Goal: Information Seeking & Learning: Learn about a topic

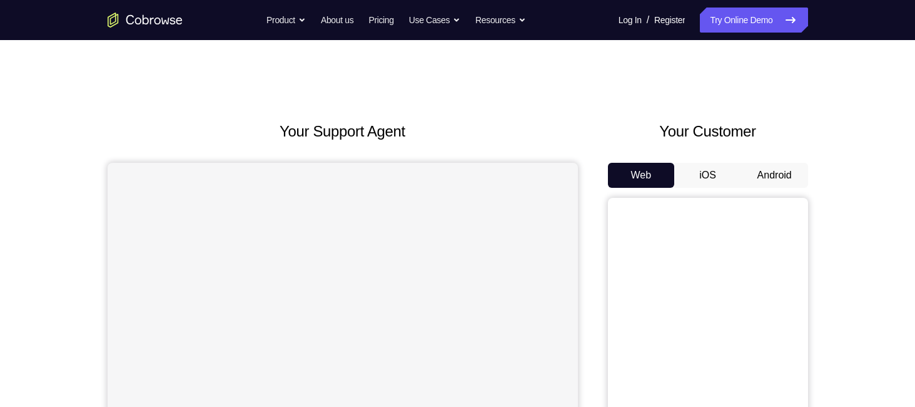
click at [786, 182] on button "Android" at bounding box center [774, 175] width 67 height 25
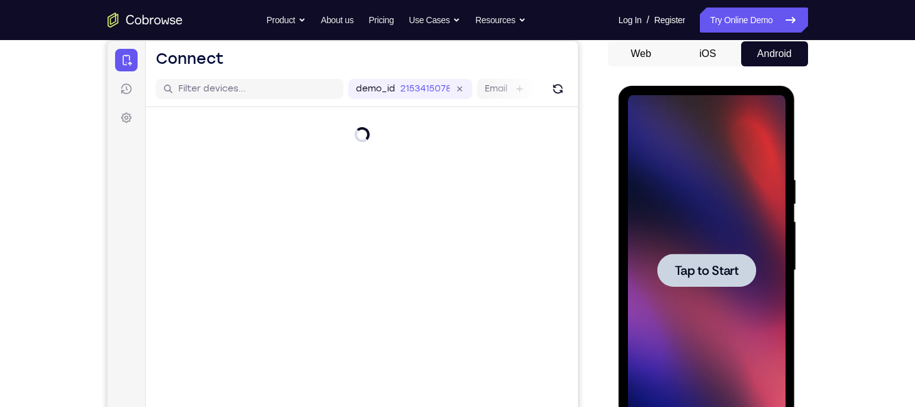
click at [691, 265] on span "Tap to Start" at bounding box center [707, 270] width 64 height 13
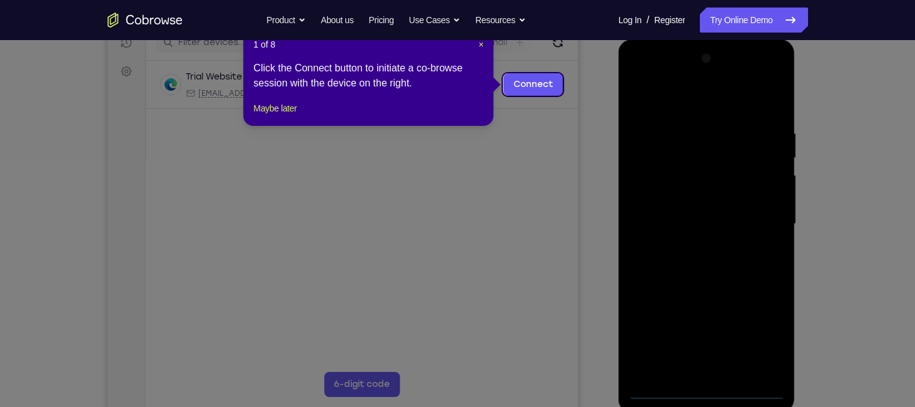
scroll to position [168, 0]
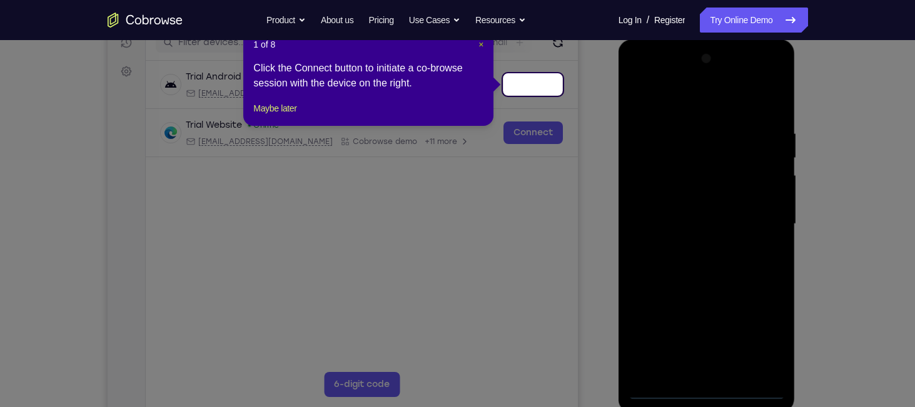
drag, startPoint x: 480, startPoint y: 42, endPoint x: 49, endPoint y: 283, distance: 493.1
click at [480, 42] on span "×" at bounding box center [480, 44] width 5 height 10
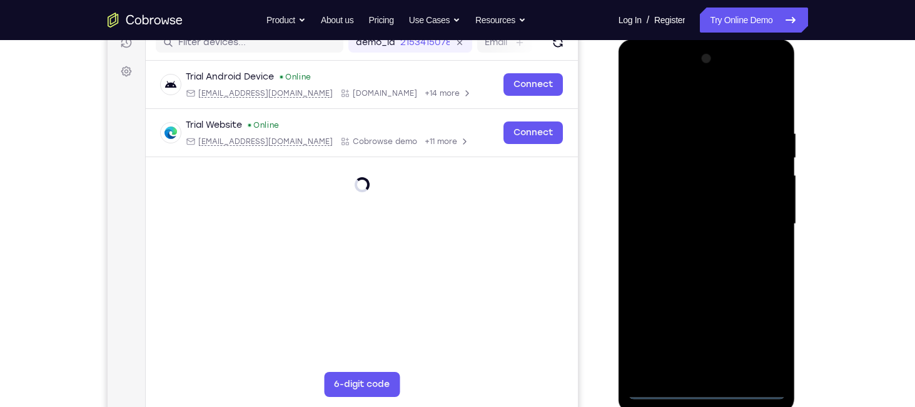
click at [710, 393] on div at bounding box center [707, 224] width 158 height 350
click at [770, 366] on div at bounding box center [707, 224] width 158 height 350
click at [767, 331] on div at bounding box center [707, 224] width 158 height 350
click at [714, 390] on div at bounding box center [707, 224] width 158 height 350
click at [768, 333] on div at bounding box center [707, 224] width 158 height 350
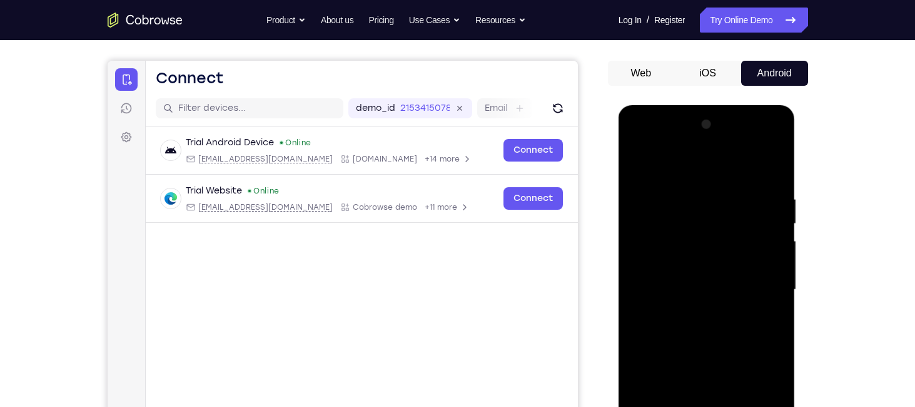
scroll to position [161, 0]
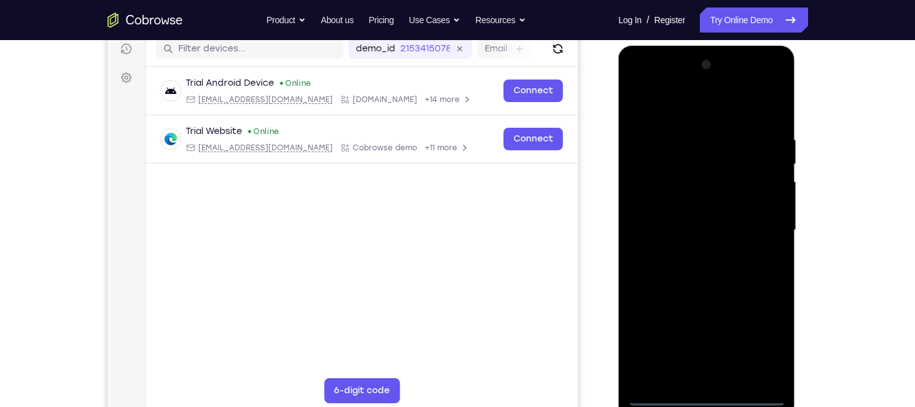
click at [678, 109] on div at bounding box center [707, 230] width 158 height 350
click at [761, 226] on div at bounding box center [707, 230] width 158 height 350
click at [688, 256] on div at bounding box center [707, 230] width 158 height 350
click at [689, 213] on div at bounding box center [707, 230] width 158 height 350
click at [689, 207] on div at bounding box center [707, 230] width 158 height 350
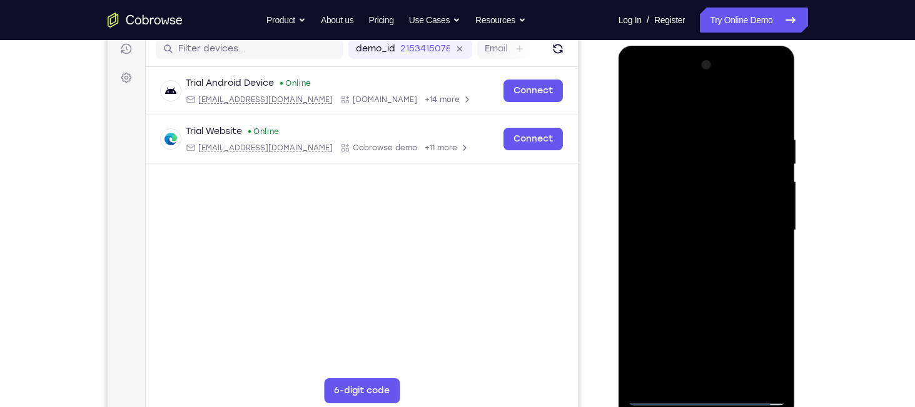
click at [700, 226] on div at bounding box center [707, 230] width 158 height 350
click at [772, 204] on div at bounding box center [707, 230] width 158 height 350
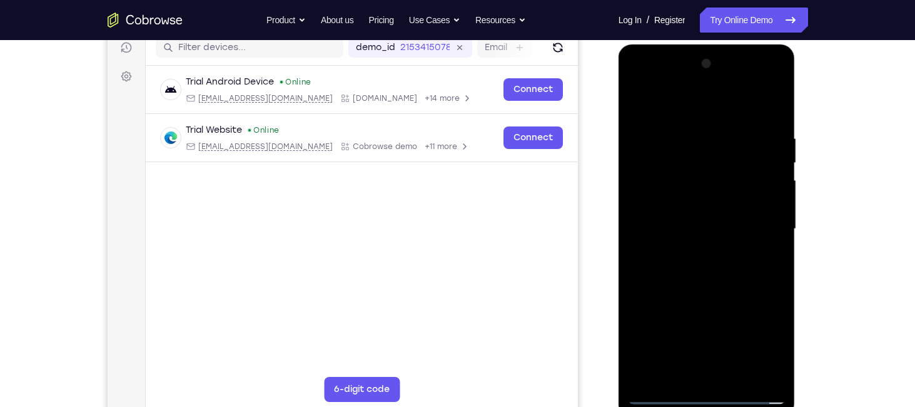
scroll to position [163, 0]
click at [768, 205] on div at bounding box center [707, 229] width 158 height 350
click at [742, 220] on div at bounding box center [707, 229] width 158 height 350
click at [710, 287] on div at bounding box center [707, 229] width 158 height 350
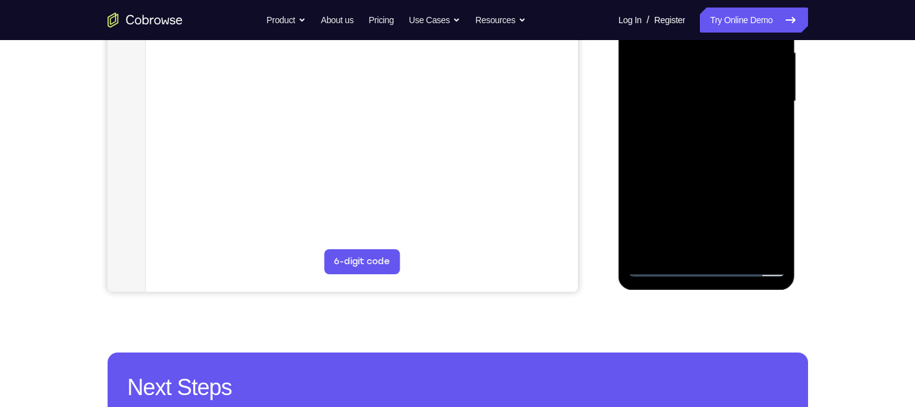
scroll to position [275, 0]
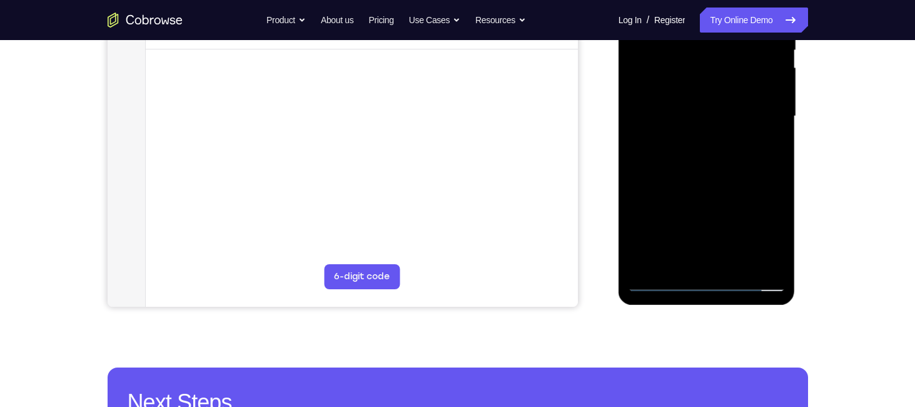
click at [737, 265] on div at bounding box center [707, 116] width 158 height 350
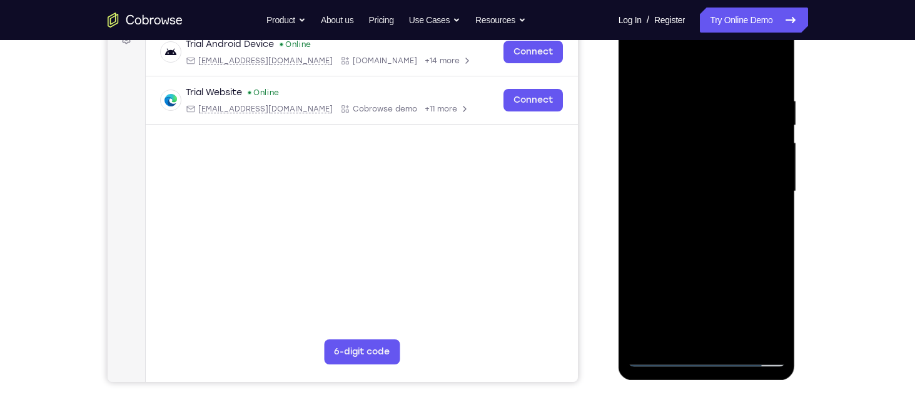
scroll to position [196, 0]
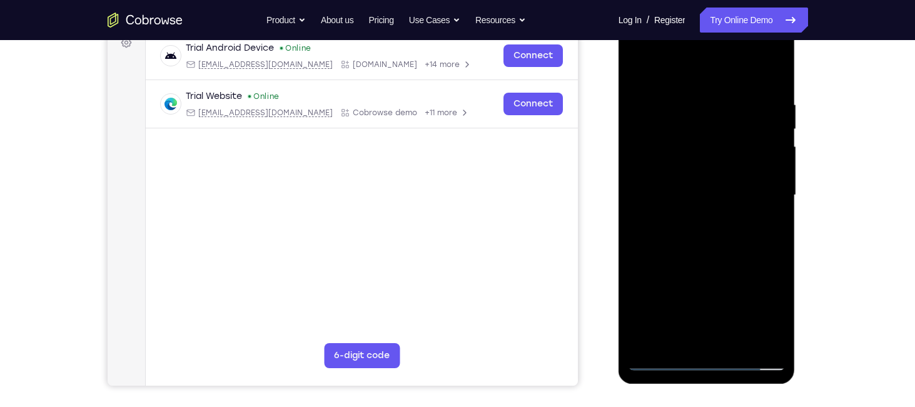
click at [697, 266] on div at bounding box center [707, 195] width 158 height 350
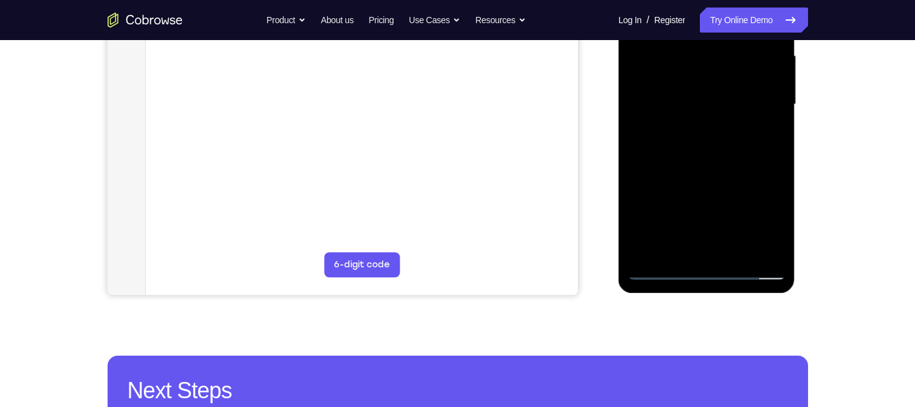
scroll to position [291, 0]
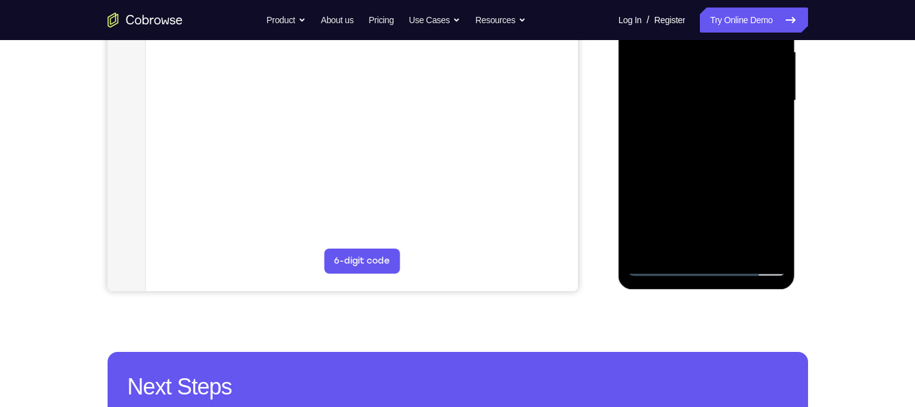
click at [700, 152] on div at bounding box center [707, 101] width 158 height 350
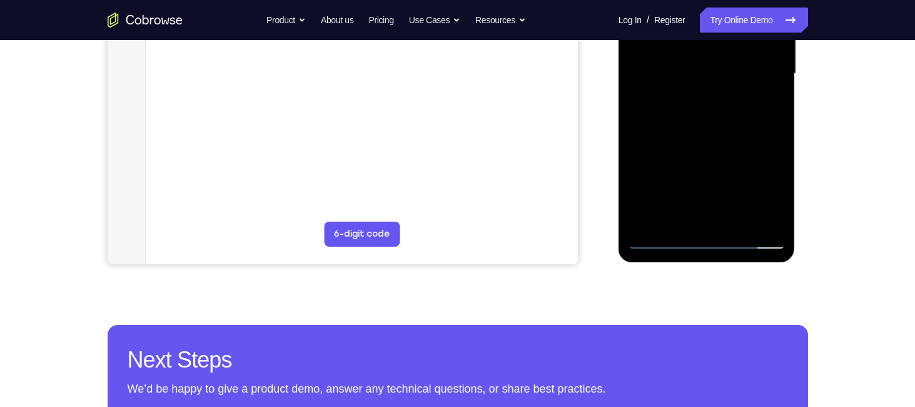
scroll to position [303, 0]
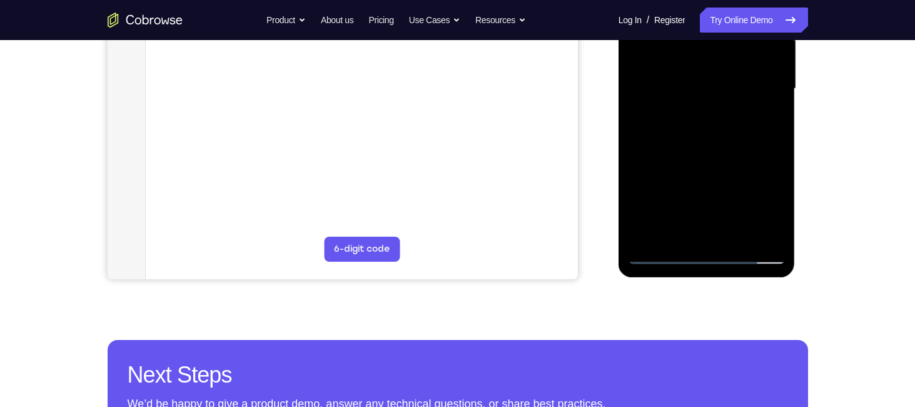
click at [663, 253] on div at bounding box center [707, 89] width 158 height 350
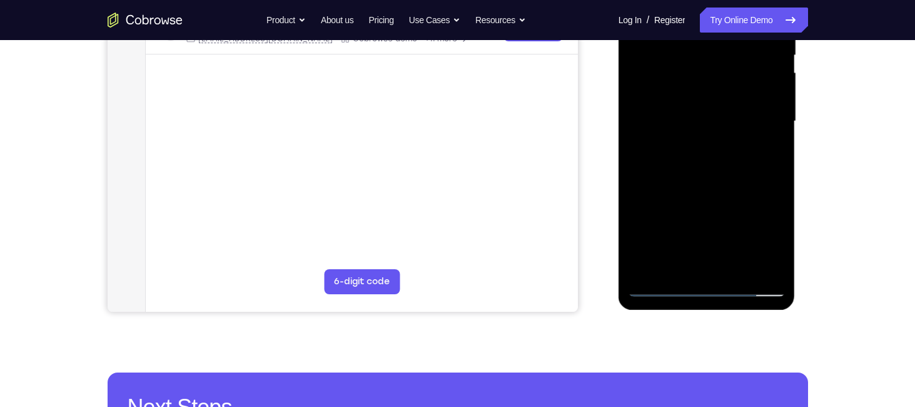
scroll to position [271, 0]
click at [662, 286] on div at bounding box center [707, 121] width 158 height 350
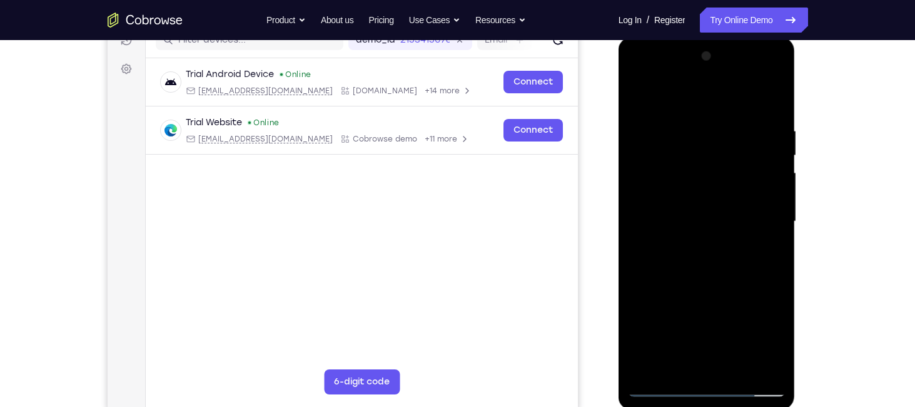
scroll to position [169, 0]
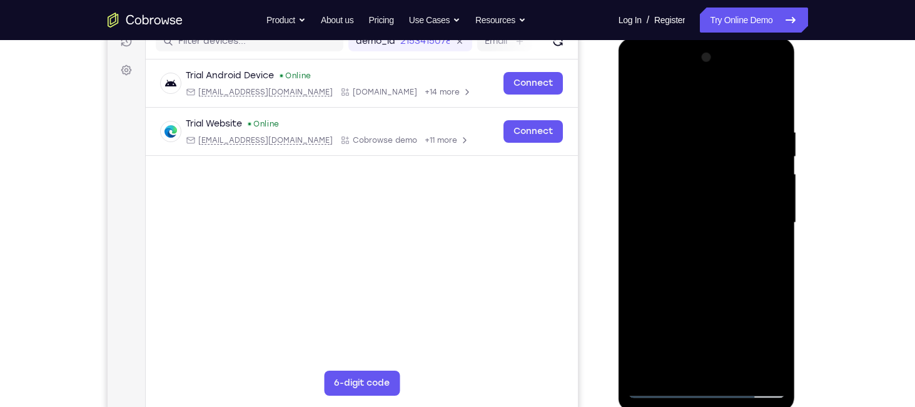
click at [692, 134] on div at bounding box center [707, 223] width 158 height 350
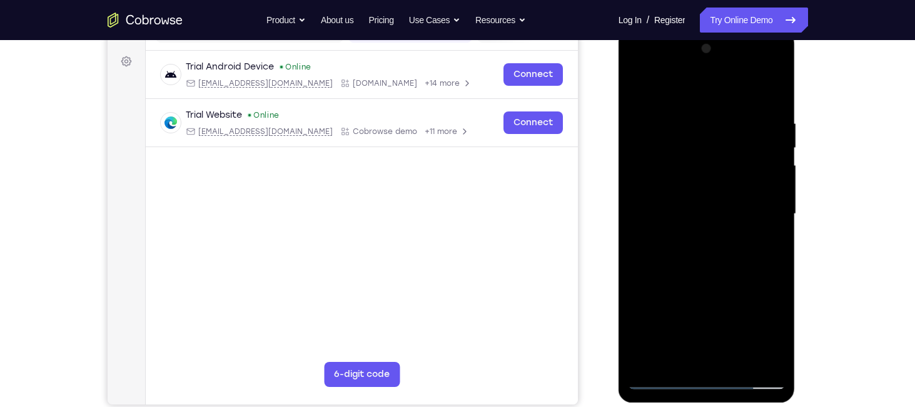
drag, startPoint x: 695, startPoint y: 93, endPoint x: 786, endPoint y: 121, distance: 95.6
click at [777, 109] on div at bounding box center [707, 214] width 158 height 350
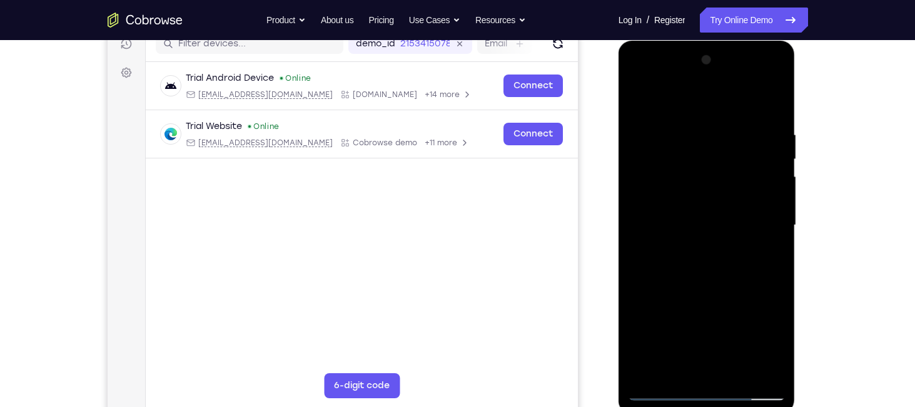
scroll to position [211, 0]
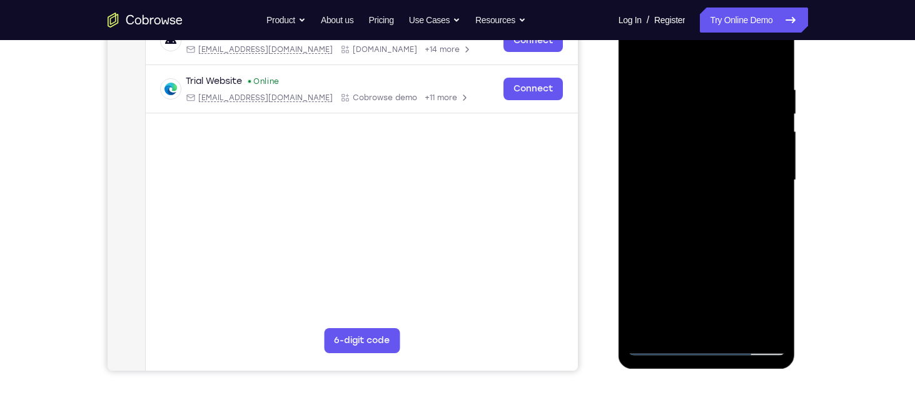
click at [764, 176] on div at bounding box center [707, 180] width 158 height 350
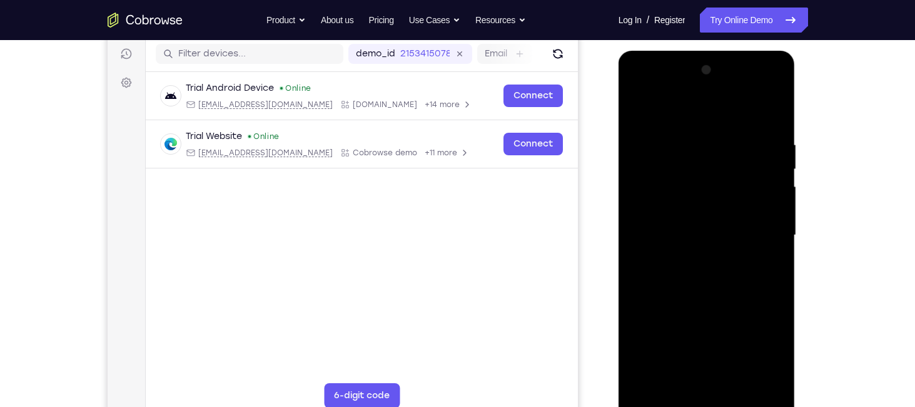
scroll to position [210, 0]
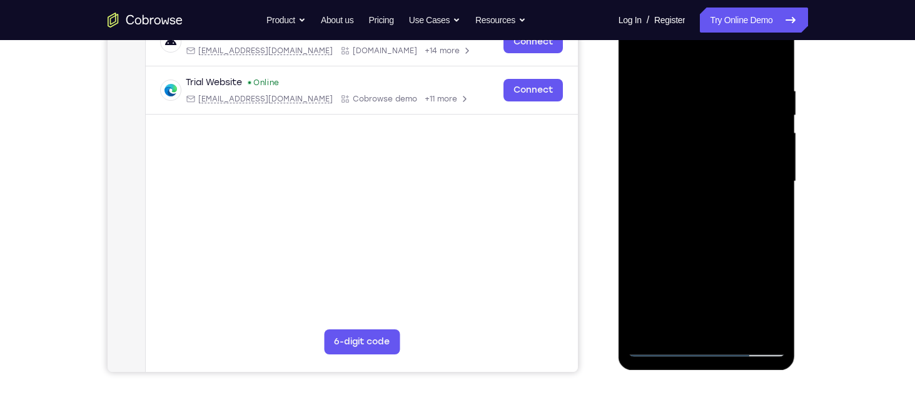
click at [752, 183] on div at bounding box center [707, 181] width 158 height 350
drag, startPoint x: 764, startPoint y: 129, endPoint x: 584, endPoint y: 189, distance: 189.9
click at [619, 189] on html "Online web based iOS Simulators and Android Emulators. Run iPhone, iPad, Mobile…" at bounding box center [708, 184] width 178 height 375
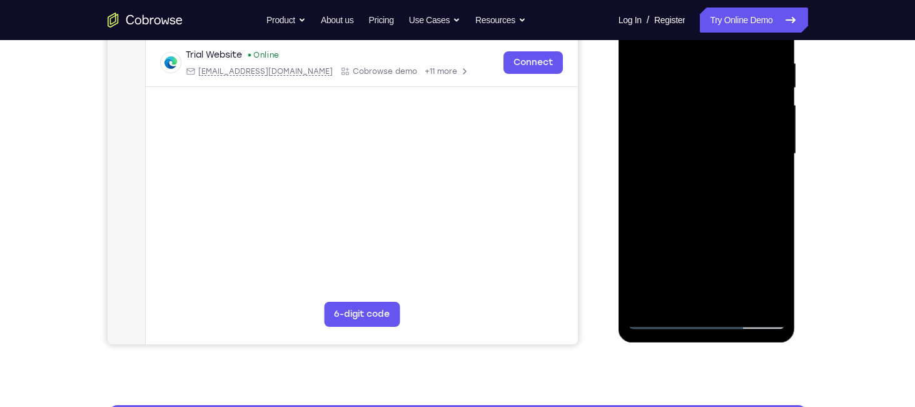
scroll to position [236, 0]
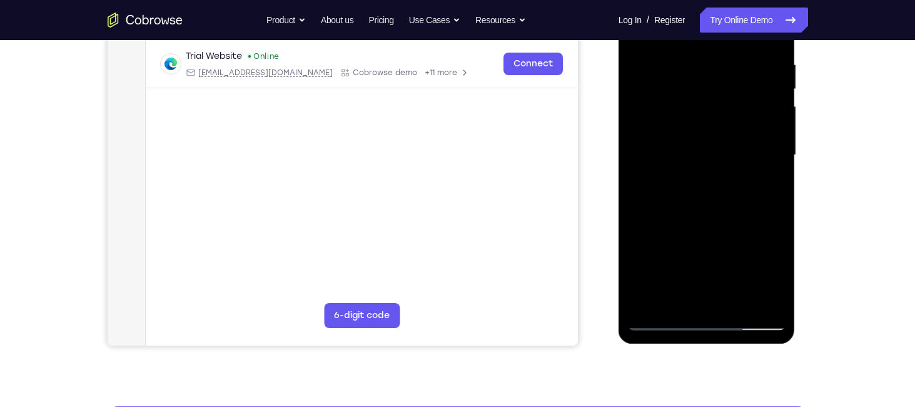
click at [776, 146] on div at bounding box center [707, 155] width 158 height 350
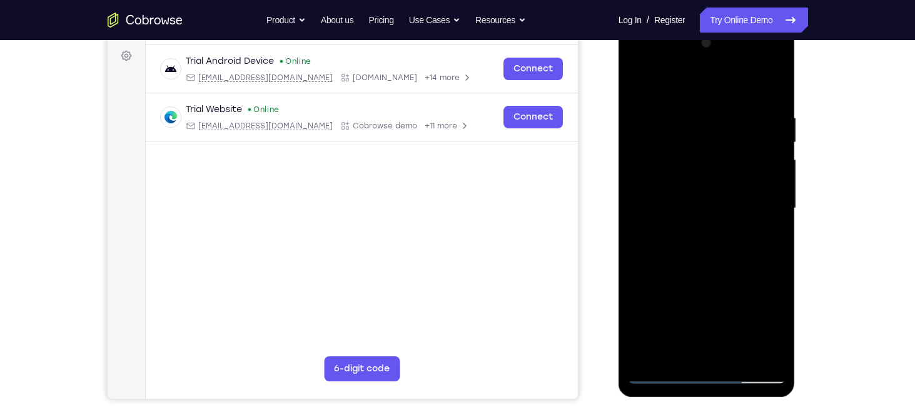
scroll to position [183, 0]
click at [776, 146] on div at bounding box center [707, 209] width 158 height 350
drag, startPoint x: 776, startPoint y: 200, endPoint x: 629, endPoint y: 145, distance: 156.7
drag, startPoint x: 11, startPoint y: 121, endPoint x: 843, endPoint y: 179, distance: 834.5
click at [843, 179] on div "Your Support Agent Your Customer Web iOS Android Next Steps We’d be happy to gi…" at bounding box center [458, 269] width 801 height 825
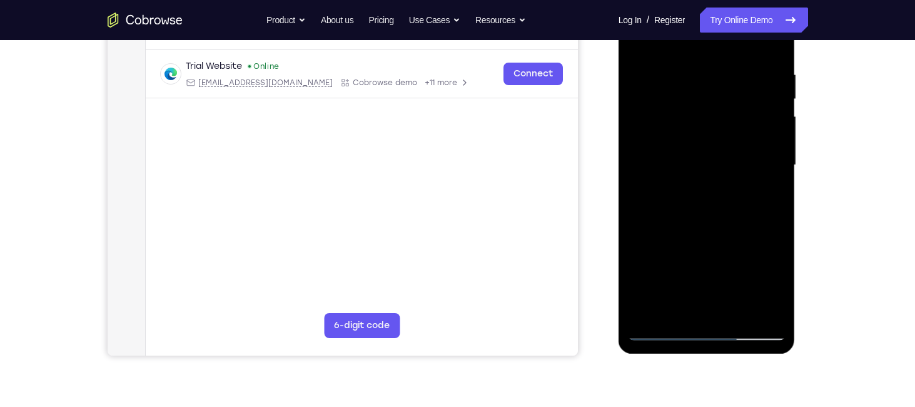
scroll to position [227, 0]
click at [764, 166] on div at bounding box center [707, 164] width 158 height 350
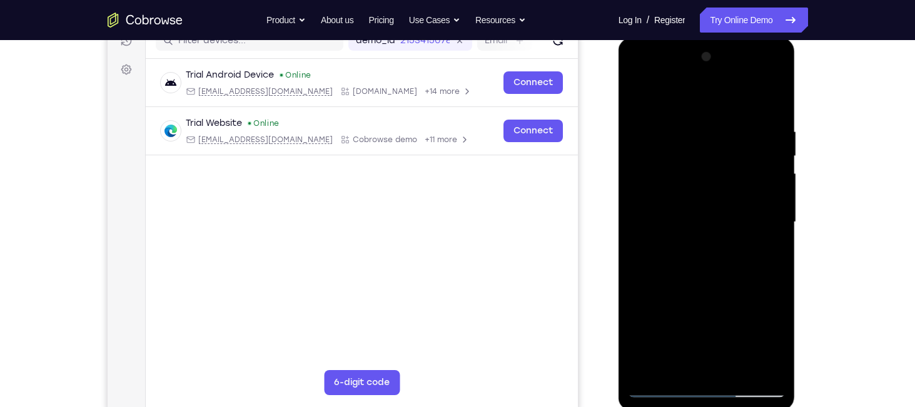
scroll to position [164, 0]
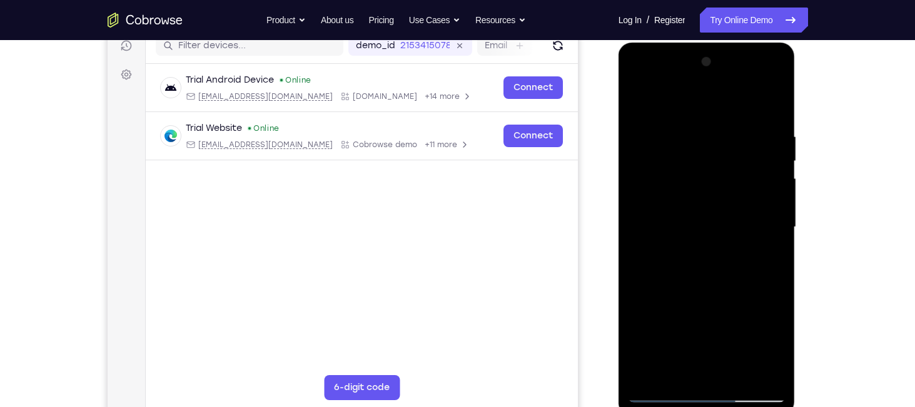
drag, startPoint x: 757, startPoint y: 178, endPoint x: 581, endPoint y: 200, distance: 177.1
click at [619, 200] on html "Online web based iOS Simulators and Android Emulators. Run iPhone, iPad, Mobile…" at bounding box center [708, 230] width 178 height 375
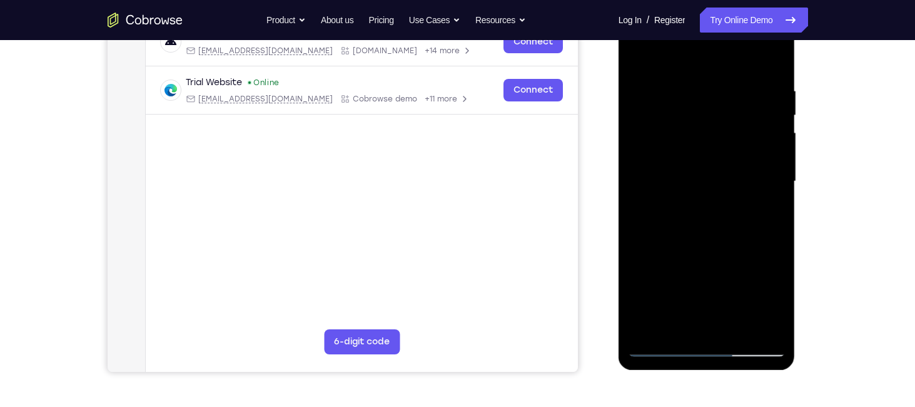
scroll to position [180, 0]
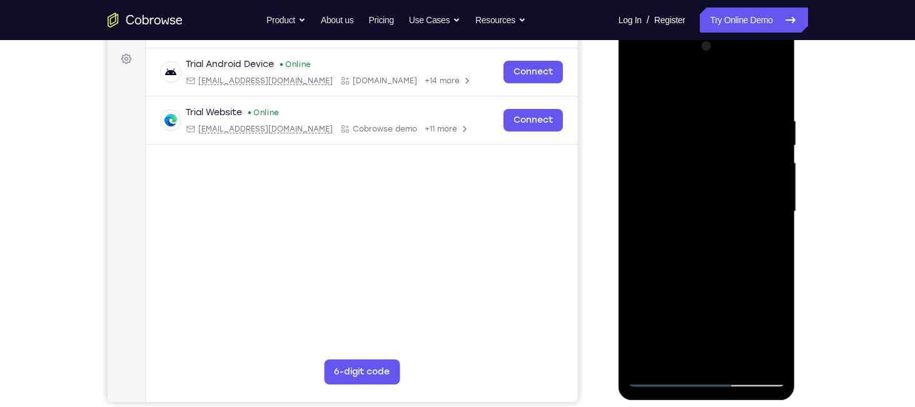
click at [766, 210] on div at bounding box center [707, 211] width 158 height 350
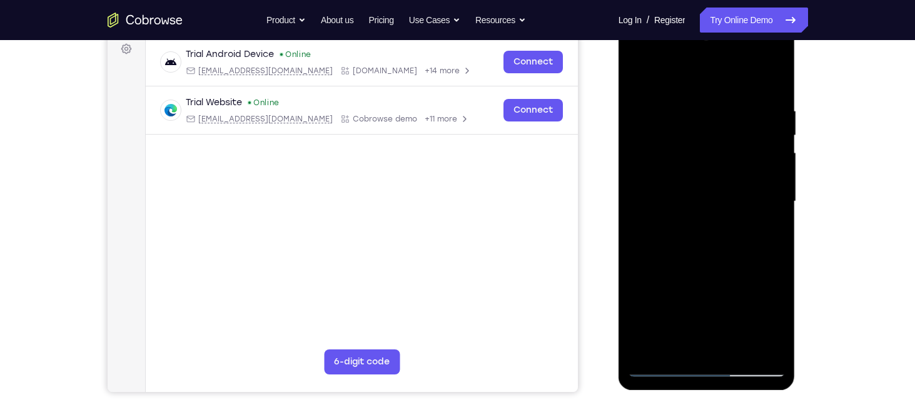
scroll to position [188, 0]
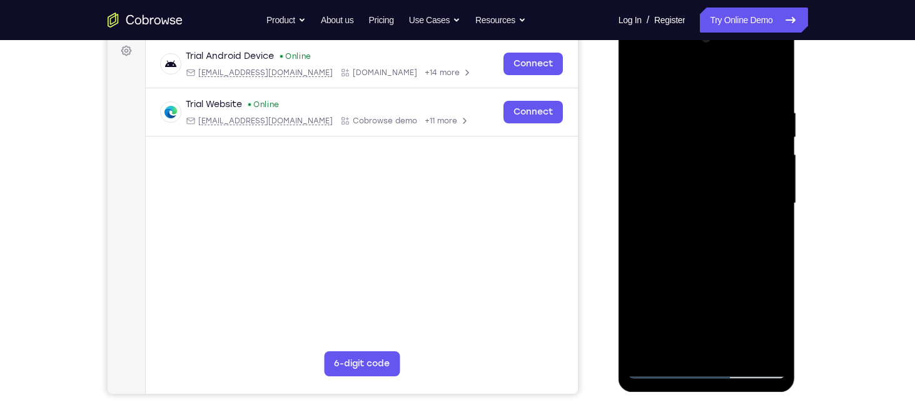
click at [768, 198] on div at bounding box center [707, 203] width 158 height 350
click at [754, 245] on div at bounding box center [707, 203] width 158 height 350
click at [769, 238] on div at bounding box center [707, 203] width 158 height 350
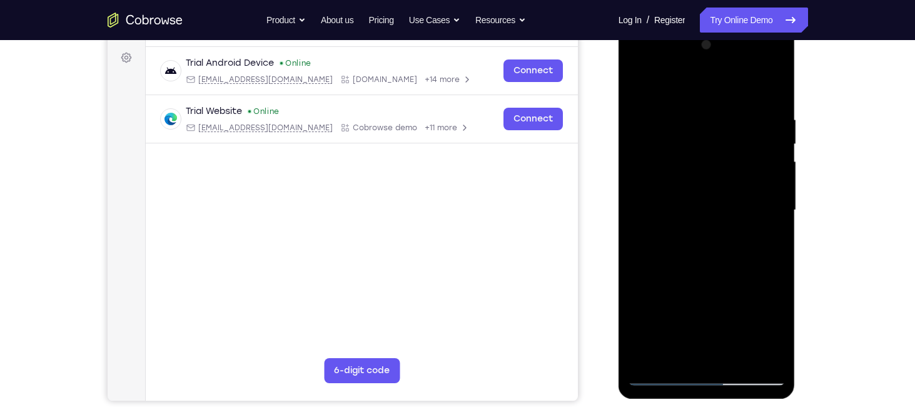
scroll to position [178, 0]
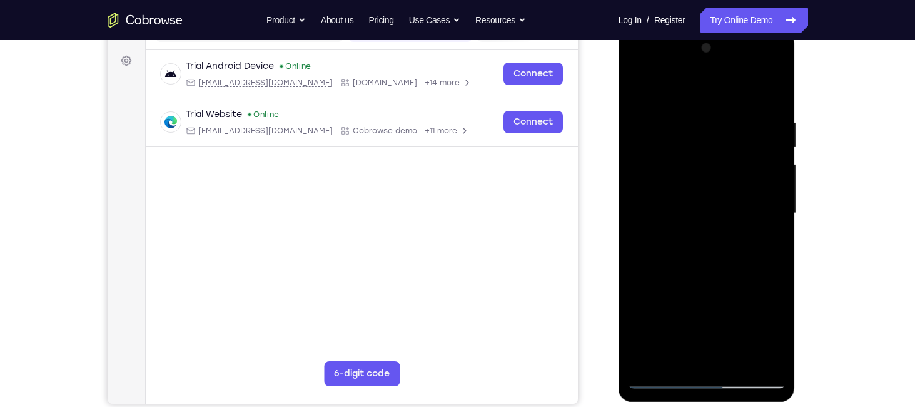
drag, startPoint x: 762, startPoint y: 133, endPoint x: 660, endPoint y: 138, distance: 101.4
click at [660, 138] on div at bounding box center [707, 213] width 158 height 350
click at [765, 161] on div at bounding box center [707, 213] width 158 height 350
drag, startPoint x: 765, startPoint y: 161, endPoint x: 567, endPoint y: 173, distance: 198.0
click at [619, 173] on html "Online web based iOS Simulators and Android Emulators. Run iPhone, iPad, Mobile…" at bounding box center [708, 216] width 178 height 375
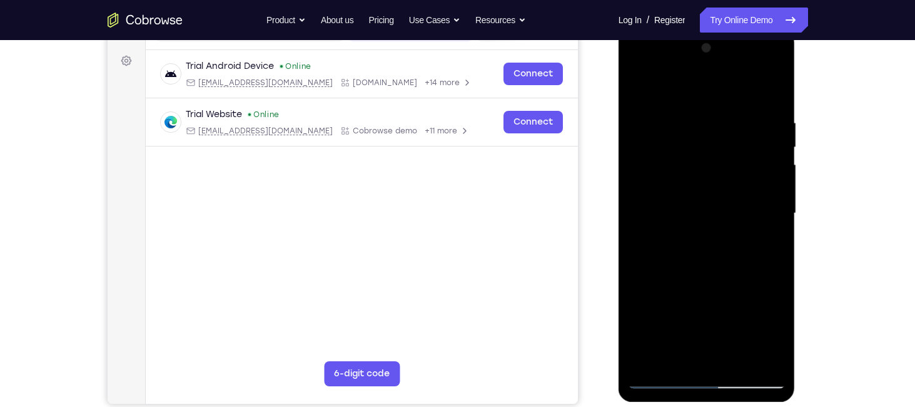
drag, startPoint x: 767, startPoint y: 163, endPoint x: 620, endPoint y: 178, distance: 148.4
click at [620, 178] on div at bounding box center [707, 215] width 177 height 373
click at [781, 178] on div at bounding box center [707, 213] width 158 height 350
click at [763, 168] on div at bounding box center [707, 213] width 158 height 350
drag, startPoint x: 760, startPoint y: 197, endPoint x: 671, endPoint y: 196, distance: 88.8
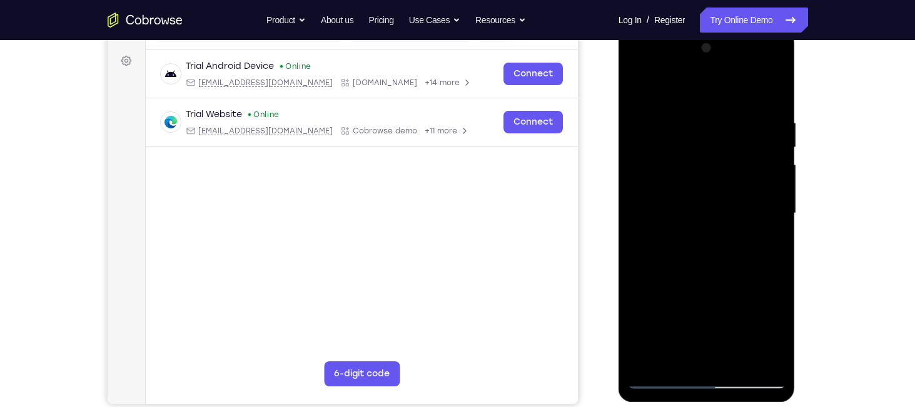
click at [671, 196] on div at bounding box center [707, 213] width 158 height 350
click at [768, 116] on div at bounding box center [707, 213] width 158 height 350
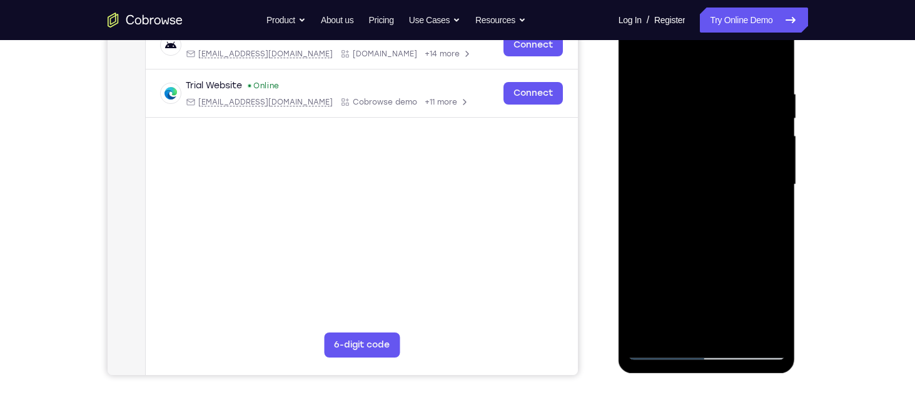
scroll to position [208, 0]
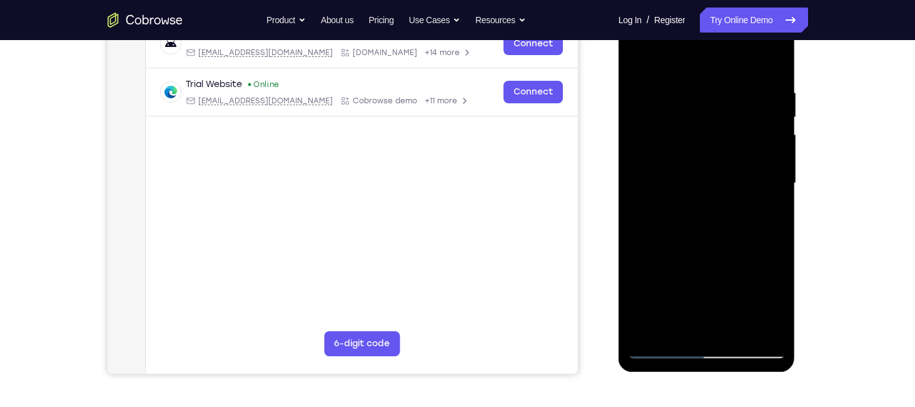
click at [774, 113] on div at bounding box center [707, 183] width 158 height 350
click at [768, 136] on div at bounding box center [707, 183] width 158 height 350
click at [768, 133] on div at bounding box center [707, 183] width 158 height 350
click at [770, 61] on div at bounding box center [707, 183] width 158 height 350
click at [734, 326] on div at bounding box center [707, 183] width 158 height 350
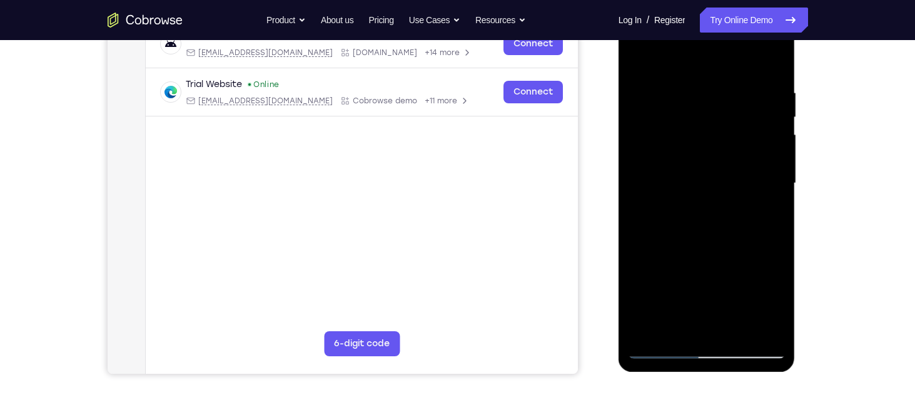
drag, startPoint x: 715, startPoint y: 321, endPoint x: 713, endPoint y: 348, distance: 26.3
click at [713, 348] on div at bounding box center [707, 183] width 158 height 350
drag, startPoint x: 719, startPoint y: 213, endPoint x: 689, endPoint y: 360, distance: 150.0
click at [689, 360] on div at bounding box center [707, 185] width 177 height 373
click at [686, 292] on div at bounding box center [707, 183] width 158 height 350
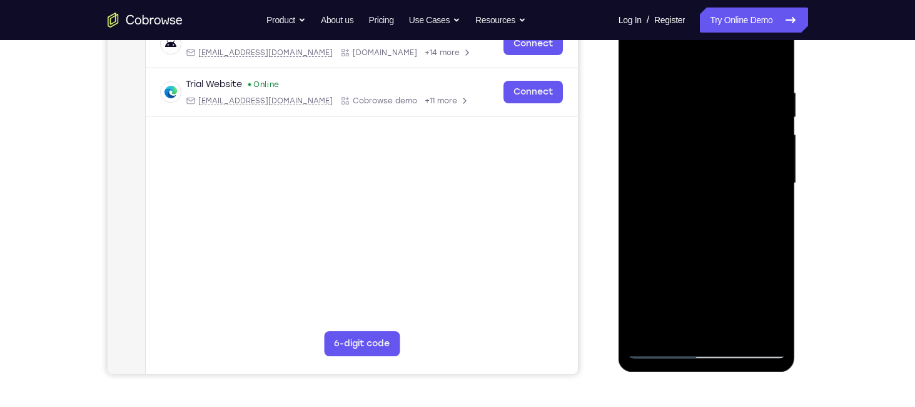
click at [753, 245] on div at bounding box center [707, 183] width 158 height 350
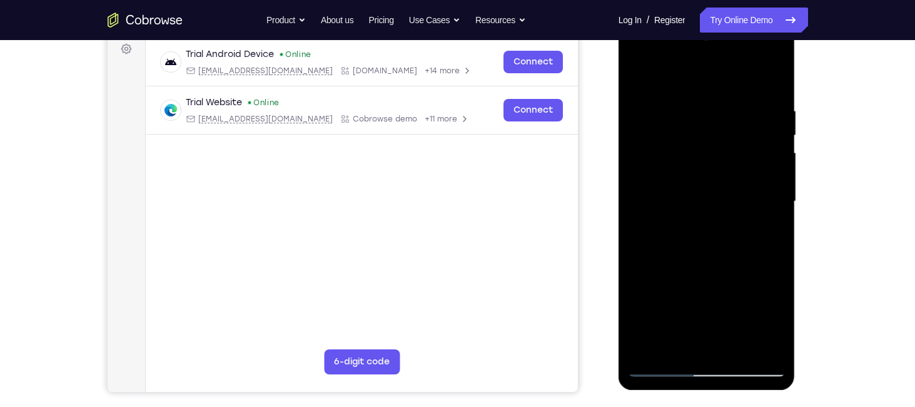
scroll to position [191, 0]
click at [761, 213] on div at bounding box center [707, 201] width 158 height 350
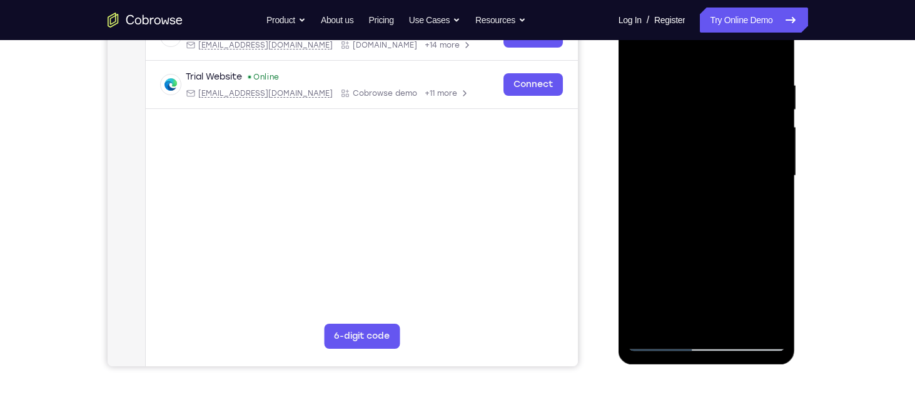
click at [744, 264] on div at bounding box center [707, 176] width 158 height 350
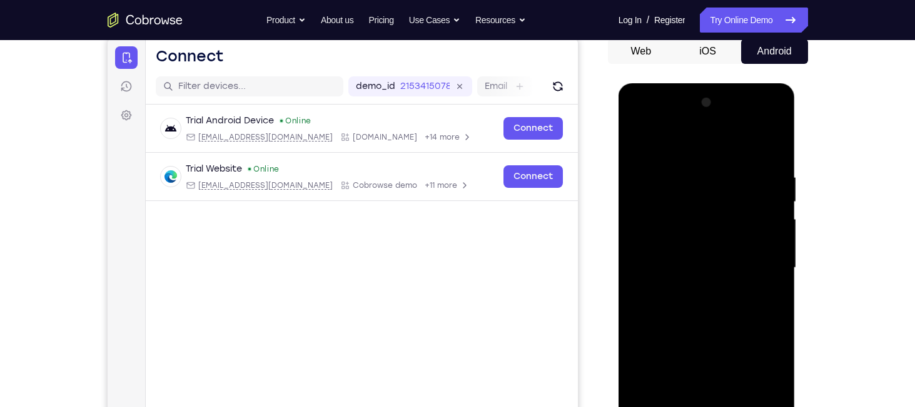
scroll to position [123, 0]
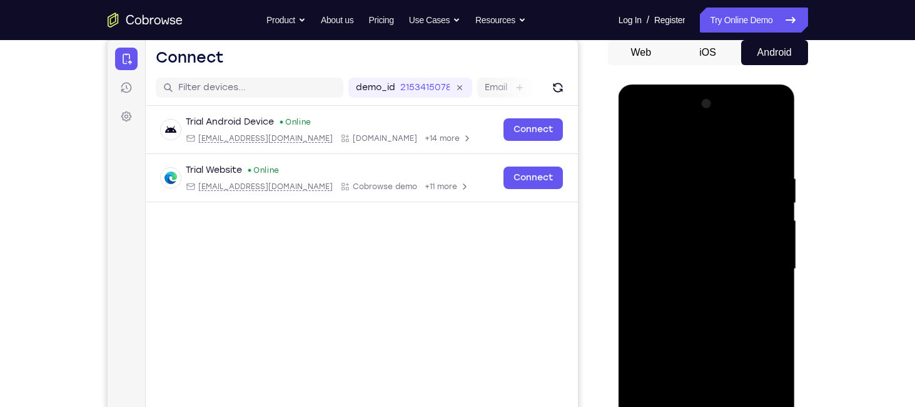
click at [778, 149] on div at bounding box center [707, 269] width 158 height 350
click at [772, 149] on div at bounding box center [707, 269] width 158 height 350
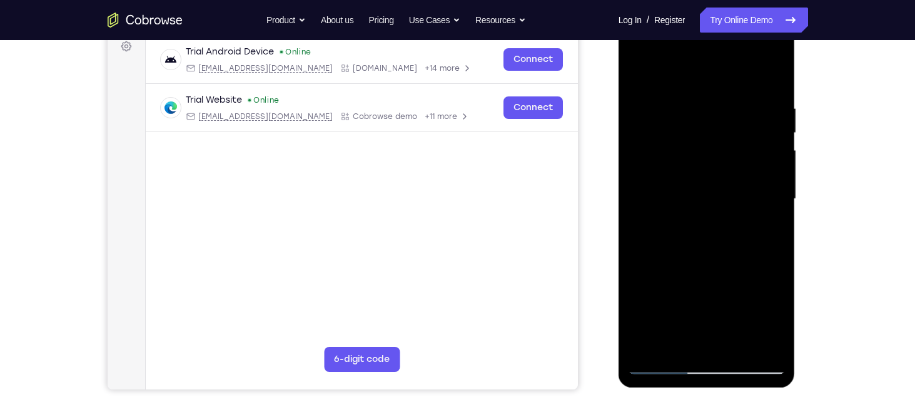
scroll to position [241, 0]
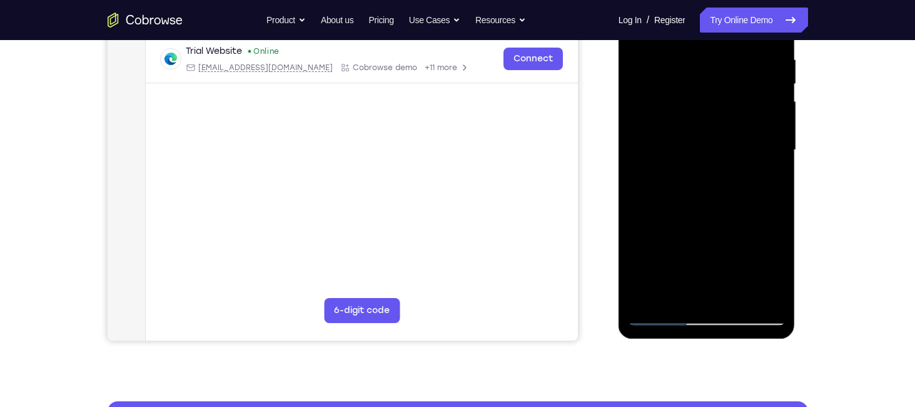
click at [662, 316] on div at bounding box center [707, 150] width 158 height 350
click at [737, 296] on div at bounding box center [707, 150] width 158 height 350
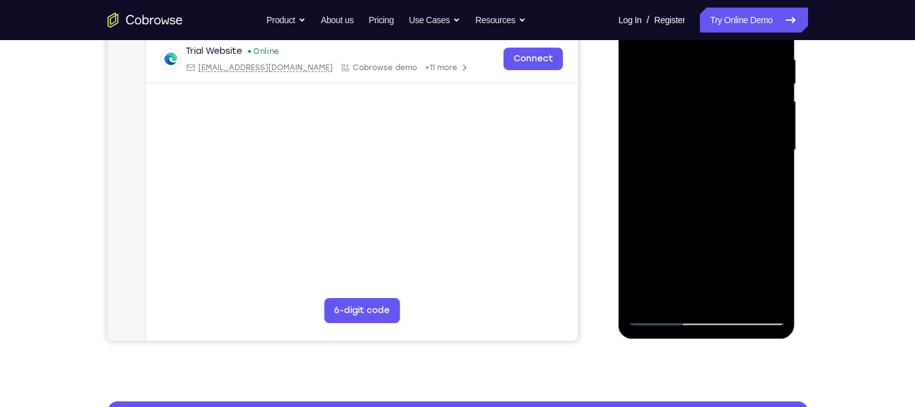
drag, startPoint x: 667, startPoint y: 230, endPoint x: 687, endPoint y: 54, distance: 176.8
drag, startPoint x: 68, startPoint y: 89, endPoint x: 605, endPoint y: 229, distance: 554.6
click at [591, 225] on div "Your Support Agent Your Customer Web iOS Android" at bounding box center [458, 110] width 700 height 462
drag, startPoint x: 673, startPoint y: 261, endPoint x: 671, endPoint y: 117, distance: 143.9
click at [671, 117] on div at bounding box center [707, 150] width 158 height 350
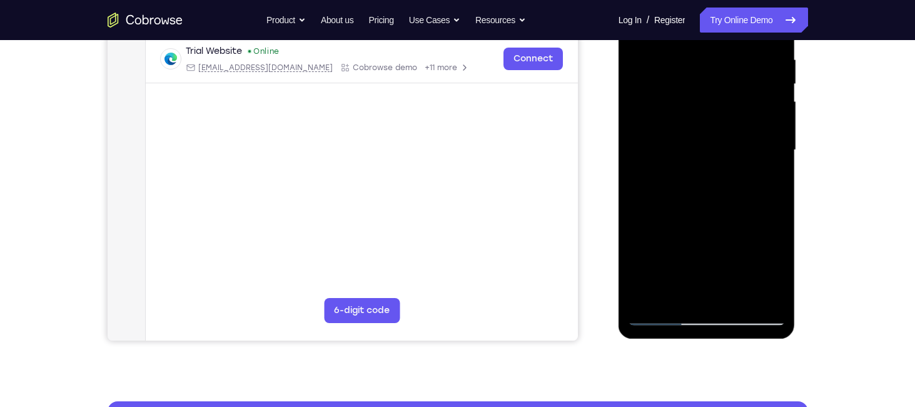
drag, startPoint x: 662, startPoint y: 275, endPoint x: 670, endPoint y: 161, distance: 114.2
click at [670, 161] on div at bounding box center [707, 150] width 158 height 350
drag, startPoint x: 679, startPoint y: 267, endPoint x: 685, endPoint y: 153, distance: 114.0
click at [685, 153] on div at bounding box center [707, 150] width 158 height 350
drag, startPoint x: 672, startPoint y: 287, endPoint x: 695, endPoint y: 137, distance: 151.9
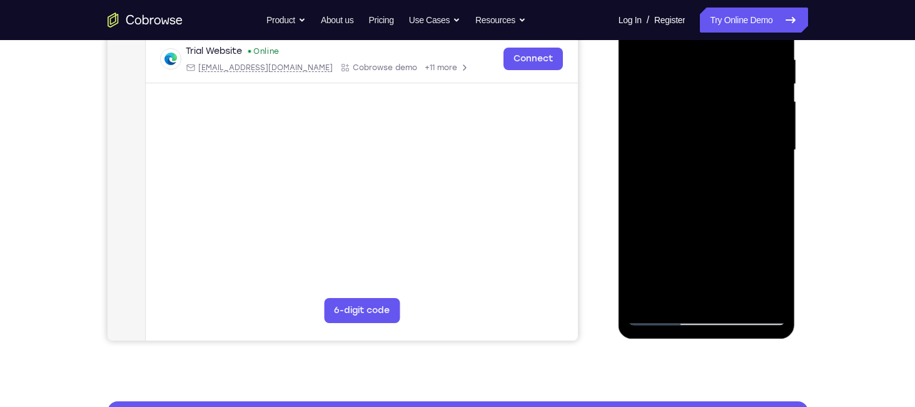
click at [692, 146] on div at bounding box center [707, 150] width 158 height 350
drag, startPoint x: 676, startPoint y: 280, endPoint x: 684, endPoint y: 170, distance: 110.3
click at [684, 170] on div at bounding box center [707, 150] width 158 height 350
drag, startPoint x: 676, startPoint y: 255, endPoint x: 678, endPoint y: 127, distance: 128.2
click at [678, 127] on div at bounding box center [707, 150] width 158 height 350
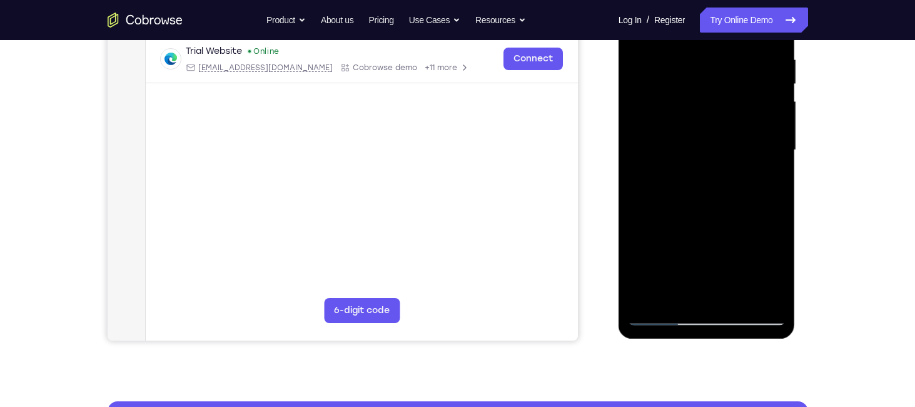
click at [668, 210] on div at bounding box center [707, 150] width 158 height 350
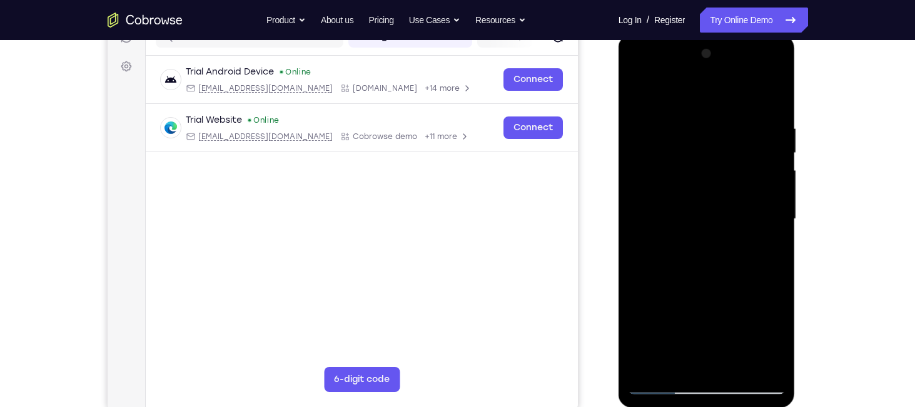
scroll to position [170, 0]
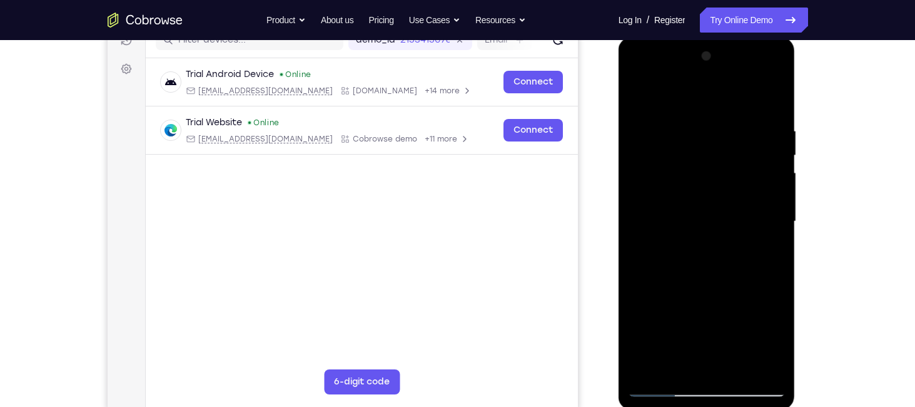
click at [679, 95] on div at bounding box center [707, 221] width 158 height 350
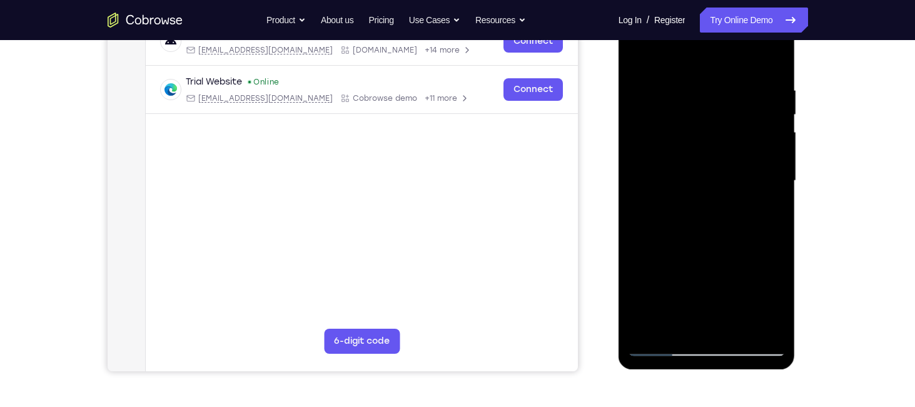
scroll to position [213, 0]
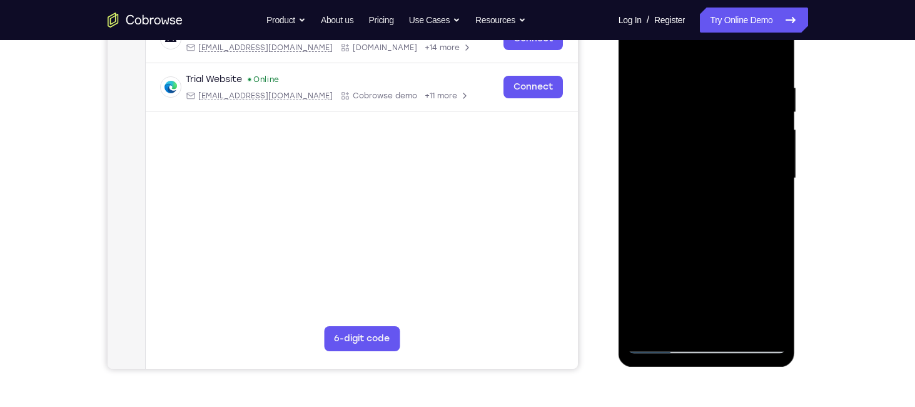
click at [664, 126] on div at bounding box center [707, 178] width 158 height 350
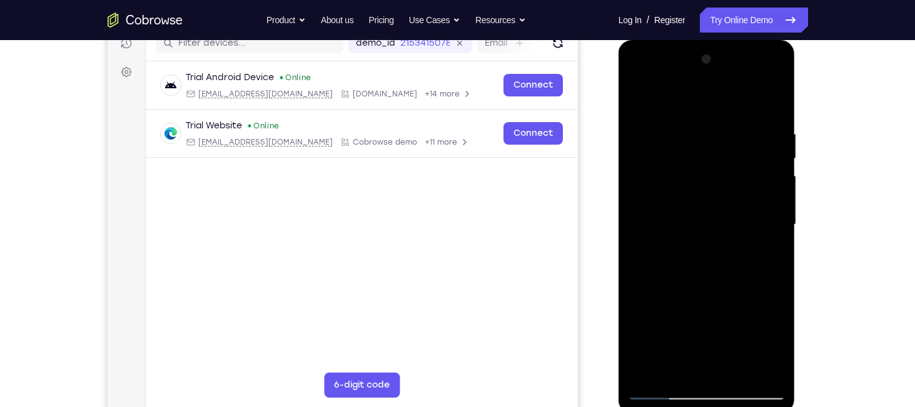
click at [691, 287] on div at bounding box center [707, 224] width 158 height 350
click at [689, 320] on div at bounding box center [707, 224] width 158 height 350
drag, startPoint x: 711, startPoint y: 240, endPoint x: 1088, endPoint y: 302, distance: 382.3
click at [619, 258] on html "Online web based iOS Simulators and Android Emulators. Run iPhone, iPad, Mobile…" at bounding box center [708, 227] width 178 height 375
drag, startPoint x: 745, startPoint y: 266, endPoint x: 619, endPoint y: 281, distance: 127.3
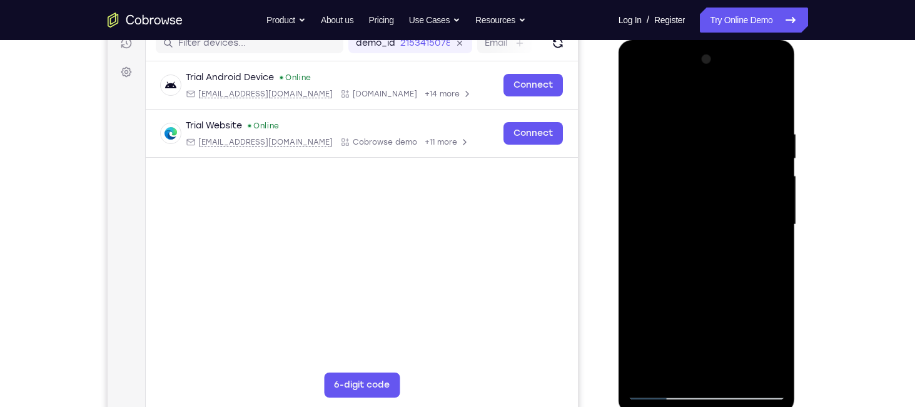
click at [619, 281] on div at bounding box center [707, 226] width 177 height 373
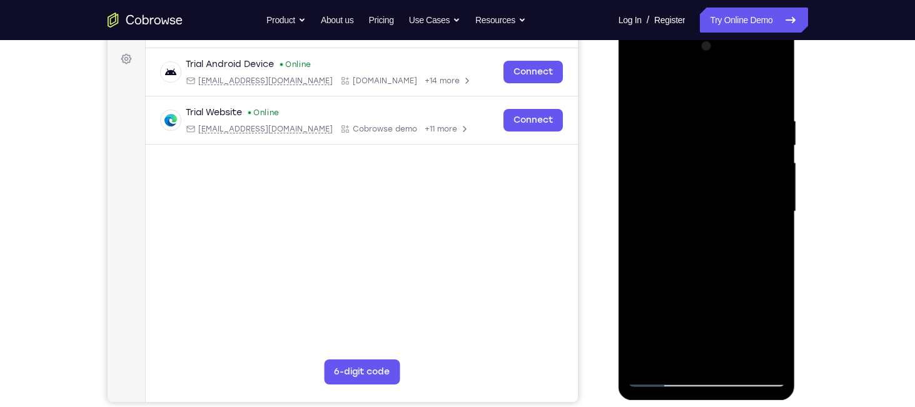
drag, startPoint x: 735, startPoint y: 238, endPoint x: 620, endPoint y: 241, distance: 114.5
drag, startPoint x: 2, startPoint y: 214, endPoint x: 825, endPoint y: 223, distance: 823.1
click at [825, 223] on div "Your Support Agent Your Customer Web iOS Android Next Steps We’d be happy to gi…" at bounding box center [458, 272] width 801 height 825
drag, startPoint x: 779, startPoint y: 233, endPoint x: 584, endPoint y: 233, distance: 194.5
click at [619, 233] on html "Online web based iOS Simulators and Android Emulators. Run iPhone, iPad, Mobile…" at bounding box center [708, 214] width 178 height 375
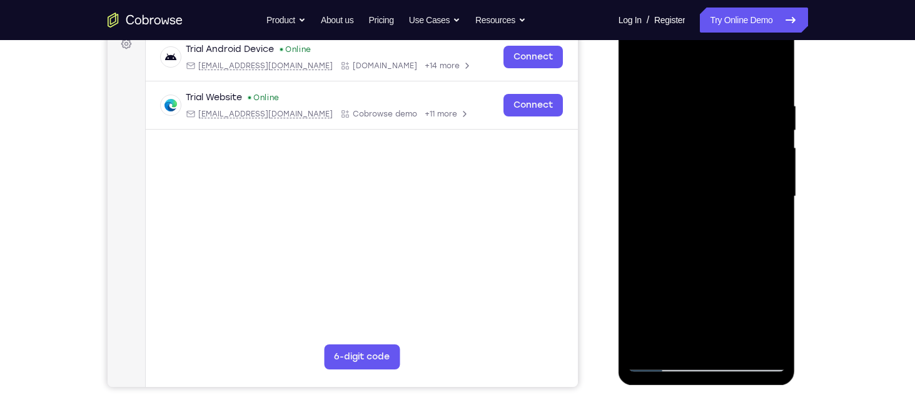
scroll to position [196, 0]
drag, startPoint x: 693, startPoint y: 211, endPoint x: 866, endPoint y: 219, distance: 172.8
click at [797, 219] on html "Online web based iOS Simulators and Android Emulators. Run iPhone, iPad, Mobile…" at bounding box center [708, 198] width 178 height 375
drag, startPoint x: 698, startPoint y: 191, endPoint x: 856, endPoint y: 204, distance: 158.1
click at [797, 204] on html "Online web based iOS Simulators and Android Emulators. Run iPhone, iPad, Mobile…" at bounding box center [708, 198] width 178 height 375
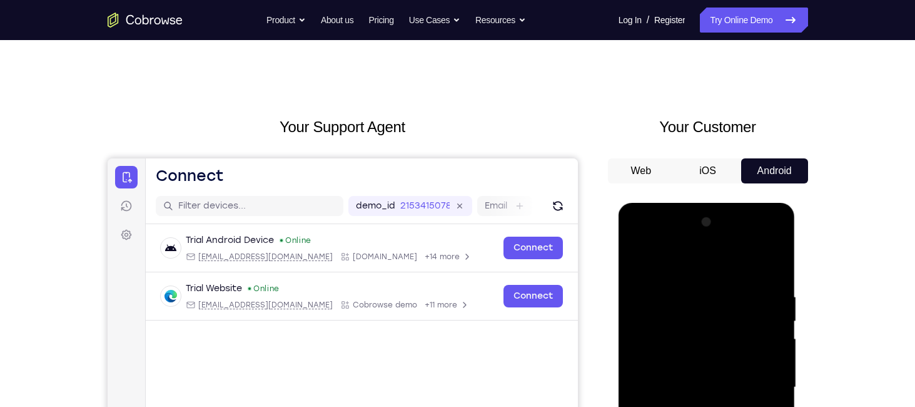
scroll to position [5, 0]
click at [698, 165] on button "iOS" at bounding box center [707, 170] width 67 height 25
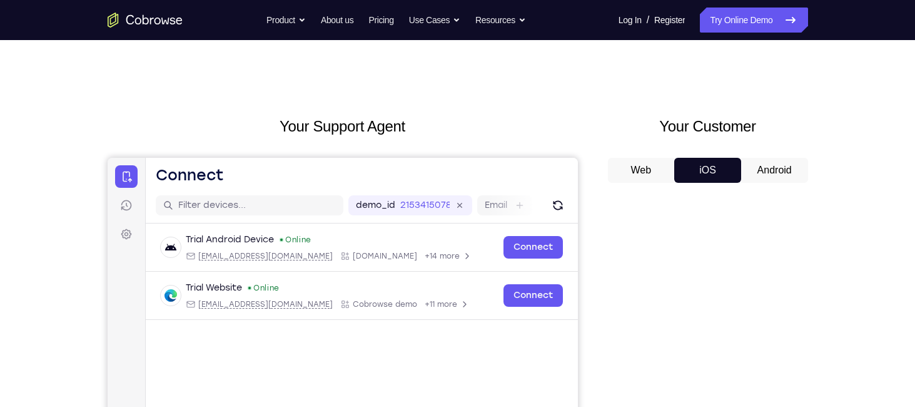
click at [766, 178] on button "Android" at bounding box center [774, 170] width 67 height 25
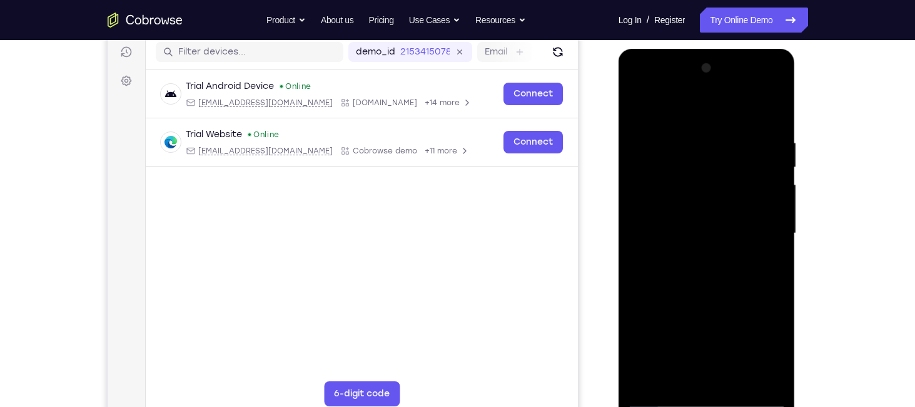
scroll to position [163, 0]
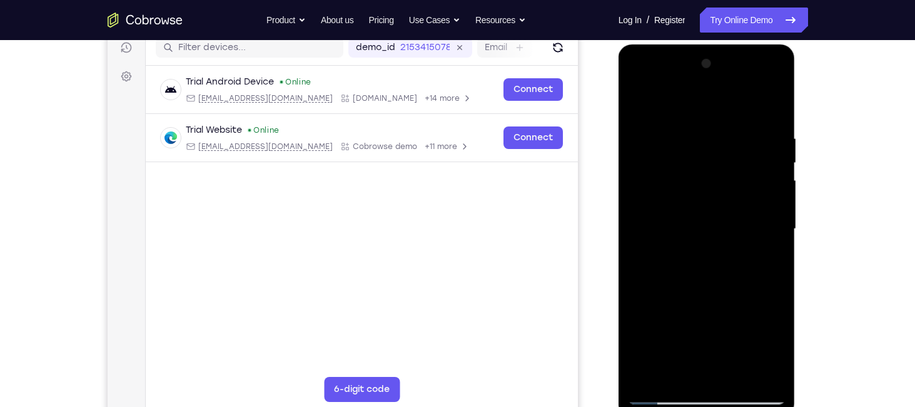
drag, startPoint x: 700, startPoint y: 259, endPoint x: 821, endPoint y: 263, distance: 120.8
click at [797, 263] on html "Online web based iOS Simulators and Android Emulators. Run iPhone, iPad, Mobile…" at bounding box center [708, 231] width 178 height 375
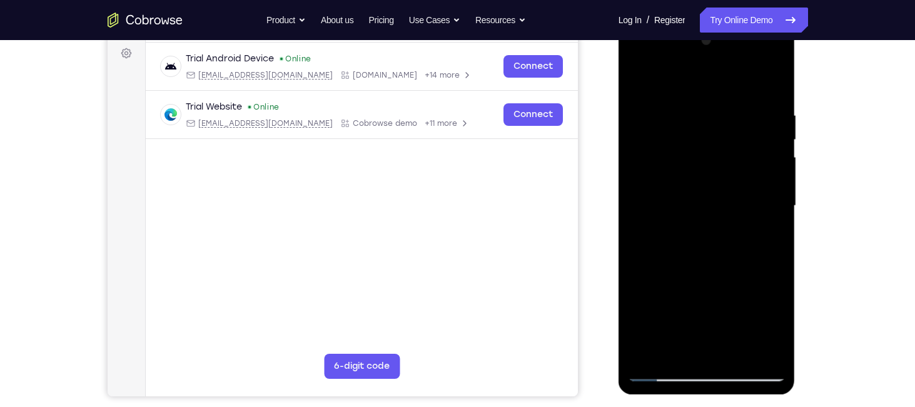
drag, startPoint x: 690, startPoint y: 243, endPoint x: 814, endPoint y: 249, distance: 124.0
click at [797, 249] on html "Online web based iOS Simulators and Android Emulators. Run iPhone, iPad, Mobile…" at bounding box center [708, 208] width 178 height 375
drag, startPoint x: 724, startPoint y: 210, endPoint x: 580, endPoint y: 206, distance: 143.9
click at [619, 206] on html "Online web based iOS Simulators and Android Emulators. Run iPhone, iPad, Mobile…" at bounding box center [708, 208] width 178 height 375
drag, startPoint x: 680, startPoint y: 217, endPoint x: 794, endPoint y: 213, distance: 113.9
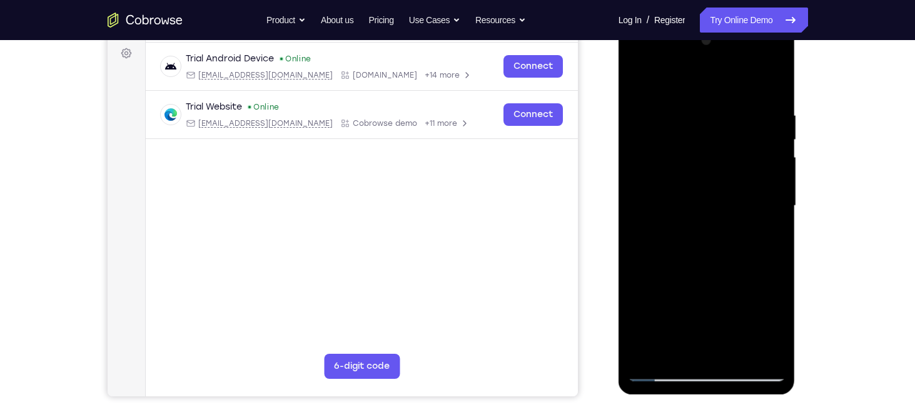
click at [794, 213] on div at bounding box center [707, 207] width 177 height 373
drag, startPoint x: 719, startPoint y: 201, endPoint x: 624, endPoint y: 192, distance: 95.5
click at [624, 192] on div at bounding box center [707, 207] width 177 height 373
drag, startPoint x: 749, startPoint y: 217, endPoint x: 607, endPoint y: 203, distance: 142.7
click at [619, 203] on html "Online web based iOS Simulators and Android Emulators. Run iPhone, iPad, Mobile…" at bounding box center [708, 208] width 178 height 375
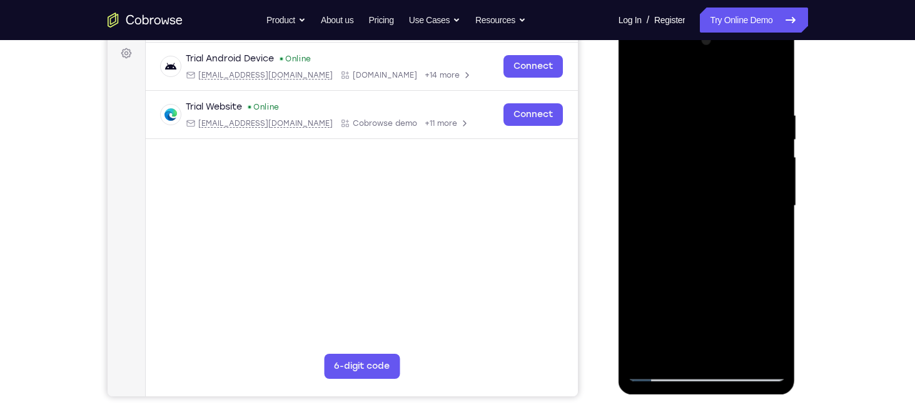
drag, startPoint x: 723, startPoint y: 222, endPoint x: 612, endPoint y: 211, distance: 111.8
click at [619, 211] on html "Online web based iOS Simulators and Android Emulators. Run iPhone, iPad, Mobile…" at bounding box center [708, 208] width 178 height 375
drag, startPoint x: 664, startPoint y: 199, endPoint x: 806, endPoint y: 223, distance: 144.1
click at [797, 223] on html "Online web based iOS Simulators and Android Emulators. Run iPhone, iPad, Mobile…" at bounding box center [708, 208] width 178 height 375
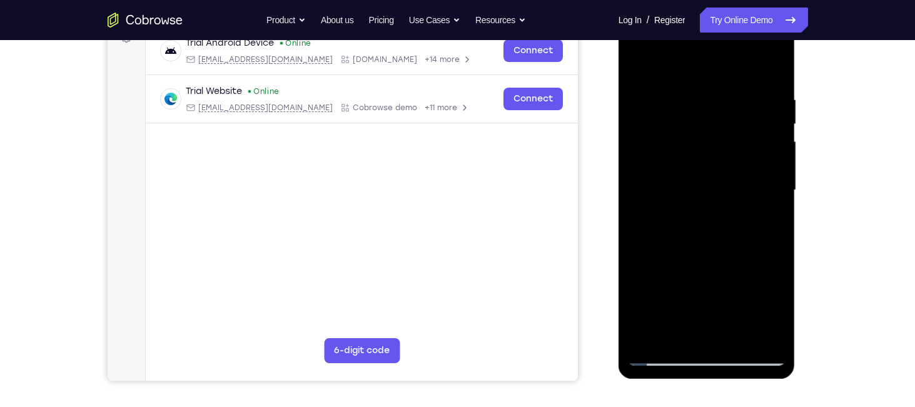
drag, startPoint x: 711, startPoint y: 241, endPoint x: 635, endPoint y: 235, distance: 76.6
click at [635, 235] on div at bounding box center [707, 190] width 158 height 350
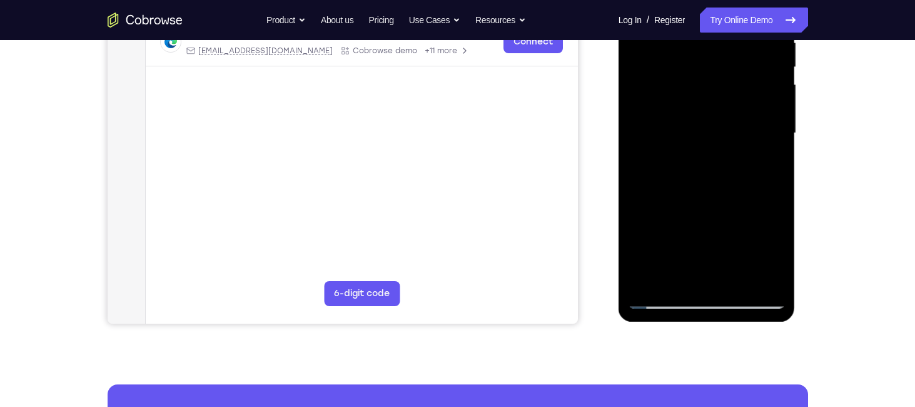
scroll to position [187, 0]
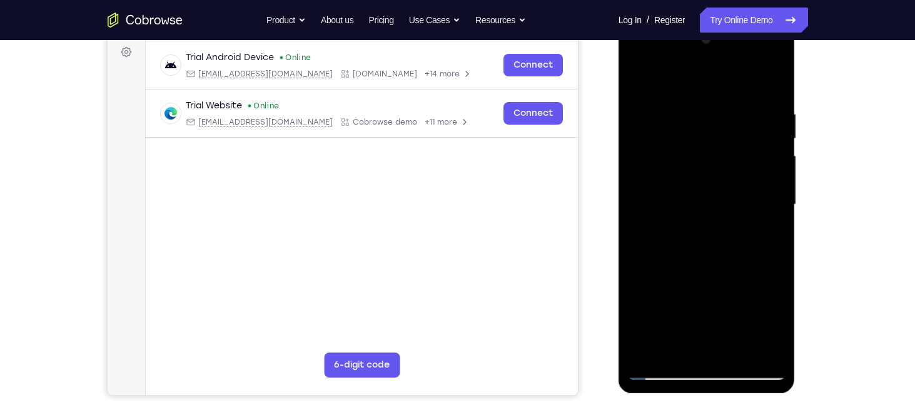
drag, startPoint x: 666, startPoint y: 218, endPoint x: 569, endPoint y: 240, distance: 99.2
click at [619, 240] on html "Online web based iOS Simulators and Android Emulators. Run iPhone, iPad, Mobile…" at bounding box center [708, 207] width 178 height 375
click at [822, 198] on div "Your Support Agent Your Customer Web iOS Android Next Steps We’d be happy to gi…" at bounding box center [458, 265] width 801 height 825
click at [598, 198] on div "Your Support Agent Your Customer Web iOS Android" at bounding box center [458, 164] width 700 height 462
drag, startPoint x: 695, startPoint y: 205, endPoint x: 811, endPoint y: 216, distance: 116.2
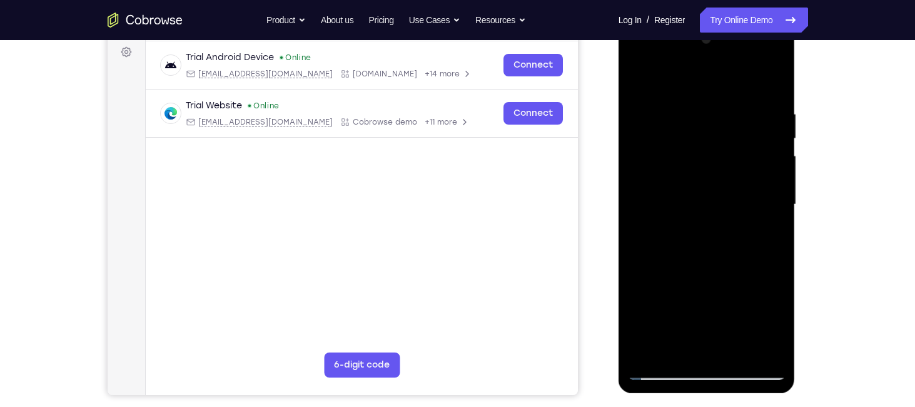
click at [797, 216] on html "Online web based iOS Simulators and Android Emulators. Run iPhone, iPad, Mobile…" at bounding box center [708, 207] width 178 height 375
drag, startPoint x: 693, startPoint y: 218, endPoint x: 794, endPoint y: 221, distance: 100.7
click at [794, 221] on div at bounding box center [707, 206] width 177 height 373
drag, startPoint x: 699, startPoint y: 223, endPoint x: 835, endPoint y: 248, distance: 137.9
click at [797, 248] on html "Online web based iOS Simulators and Android Emulators. Run iPhone, iPad, Mobile…" at bounding box center [708, 207] width 178 height 375
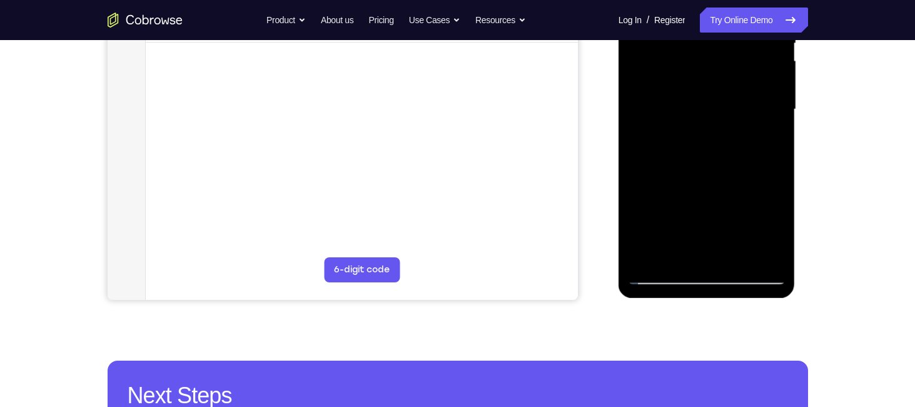
scroll to position [300, 0]
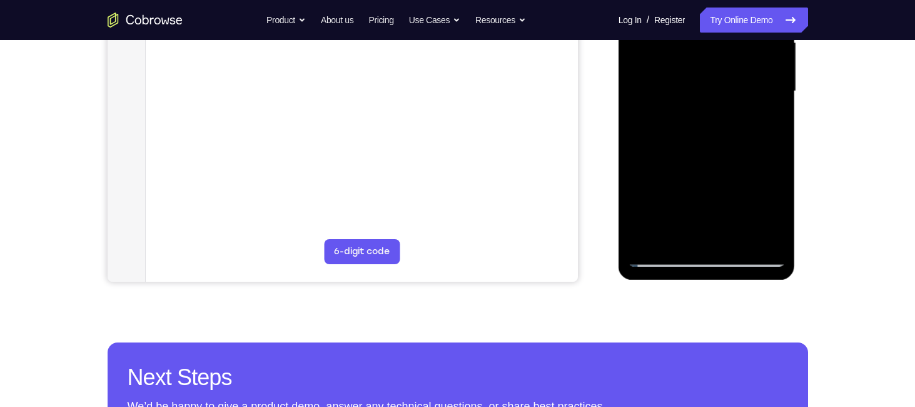
click at [664, 258] on div at bounding box center [707, 91] width 158 height 350
click at [732, 241] on div at bounding box center [707, 91] width 158 height 350
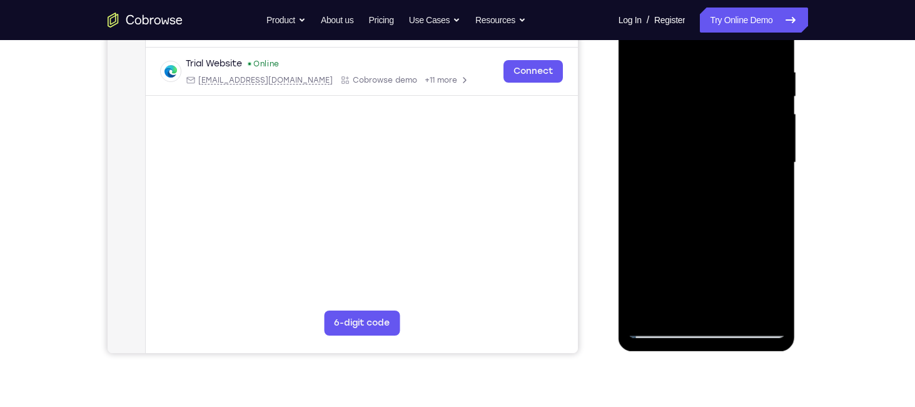
scroll to position [226, 0]
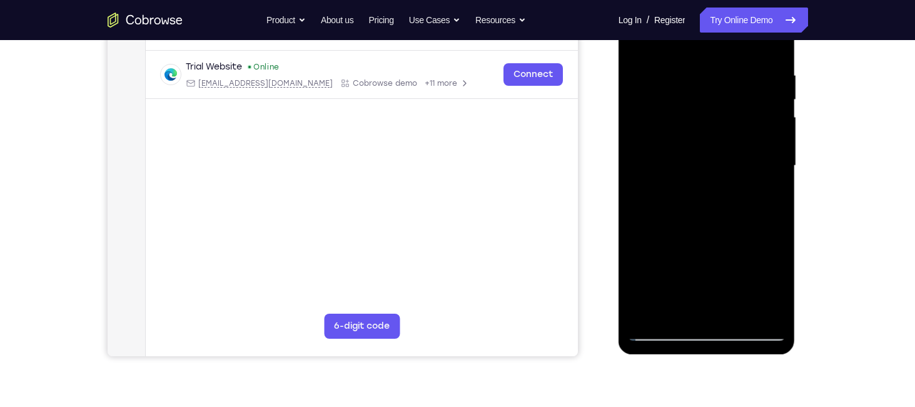
drag, startPoint x: 704, startPoint y: 270, endPoint x: 700, endPoint y: 164, distance: 105.1
click at [700, 164] on div at bounding box center [707, 166] width 158 height 350
drag, startPoint x: 674, startPoint y: 227, endPoint x: 677, endPoint y: 181, distance: 46.4
click at [677, 181] on div at bounding box center [707, 166] width 158 height 350
drag, startPoint x: 687, startPoint y: 248, endPoint x: 687, endPoint y: 166, distance: 81.3
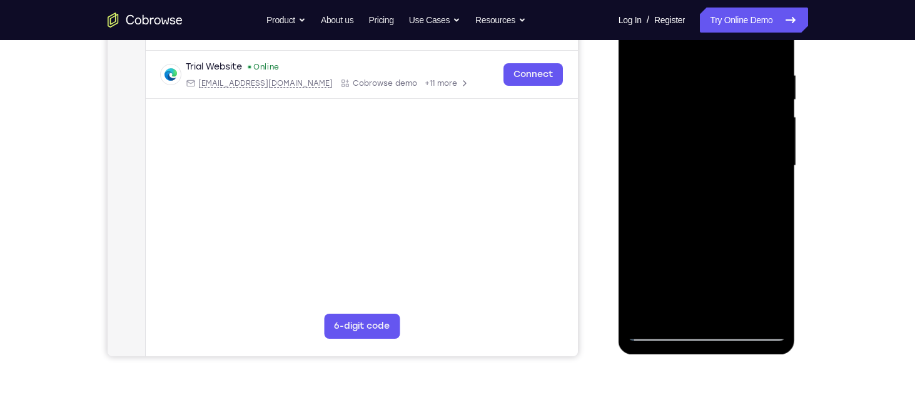
click at [687, 166] on div at bounding box center [707, 166] width 158 height 350
drag, startPoint x: 659, startPoint y: 261, endPoint x: 665, endPoint y: 186, distance: 75.4
click at [665, 186] on div at bounding box center [707, 166] width 158 height 350
drag, startPoint x: 649, startPoint y: 290, endPoint x: 667, endPoint y: 205, distance: 87.0
click at [667, 205] on div at bounding box center [707, 166] width 158 height 350
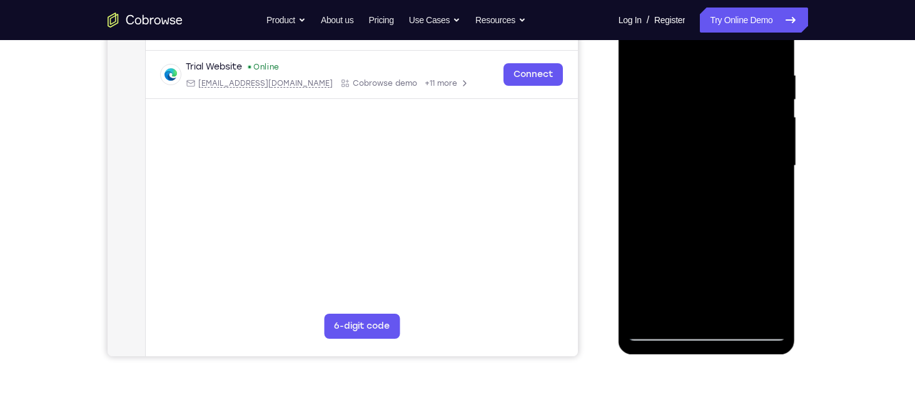
click at [667, 292] on div at bounding box center [707, 166] width 158 height 350
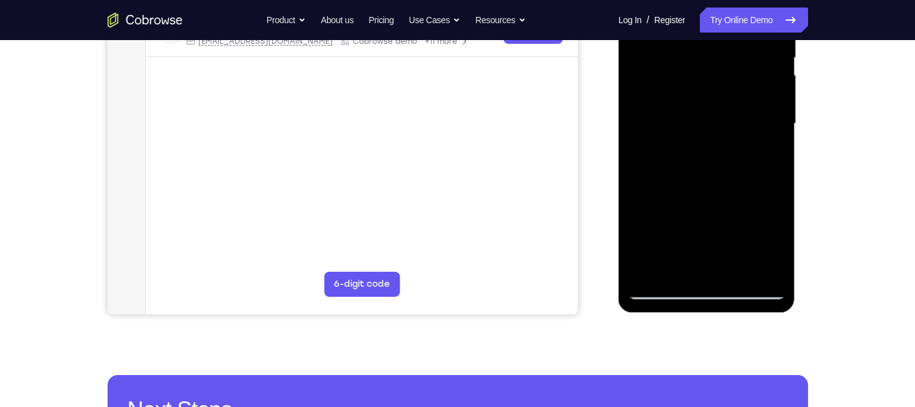
scroll to position [273, 0]
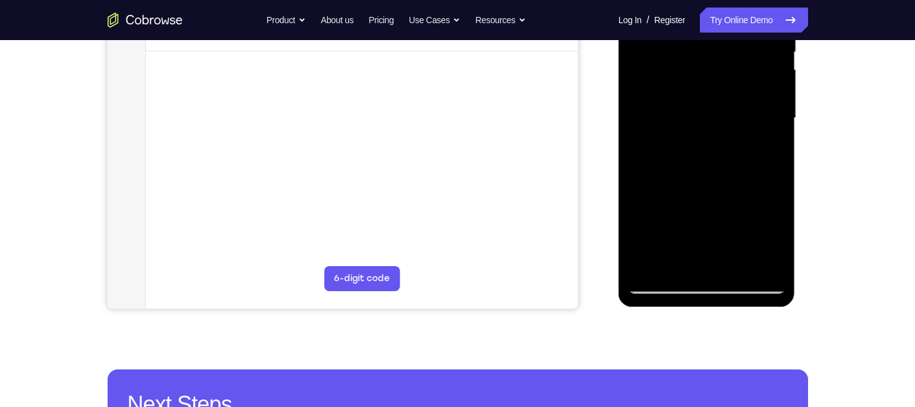
click at [683, 263] on div at bounding box center [707, 118] width 158 height 350
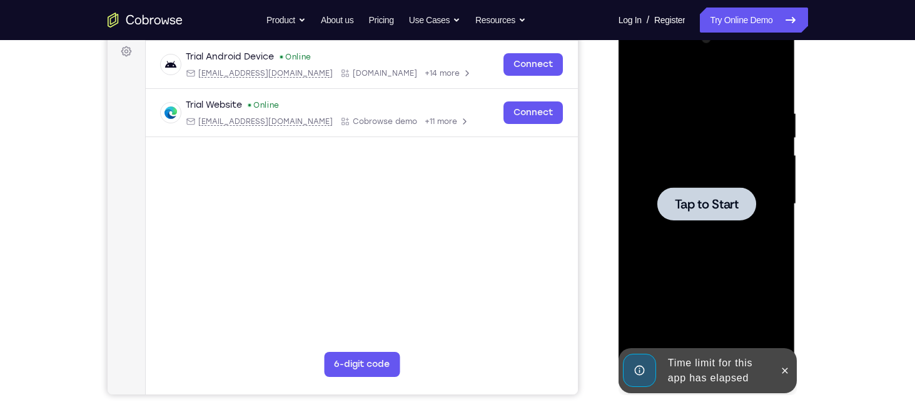
scroll to position [156, 0]
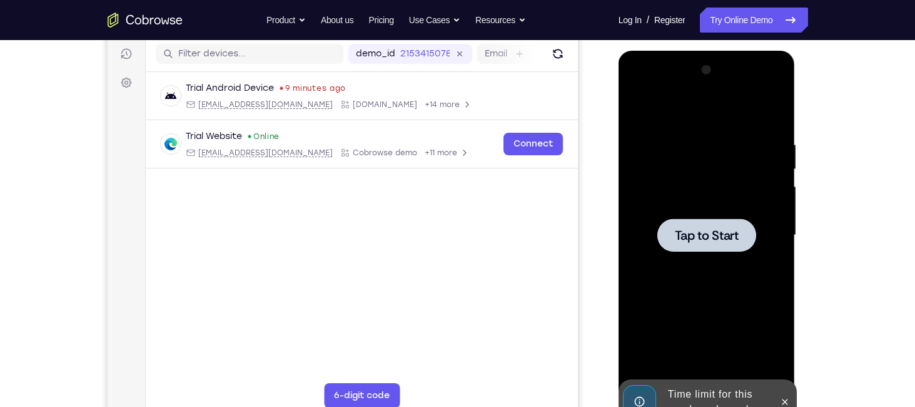
click at [712, 248] on div at bounding box center [706, 234] width 99 height 33
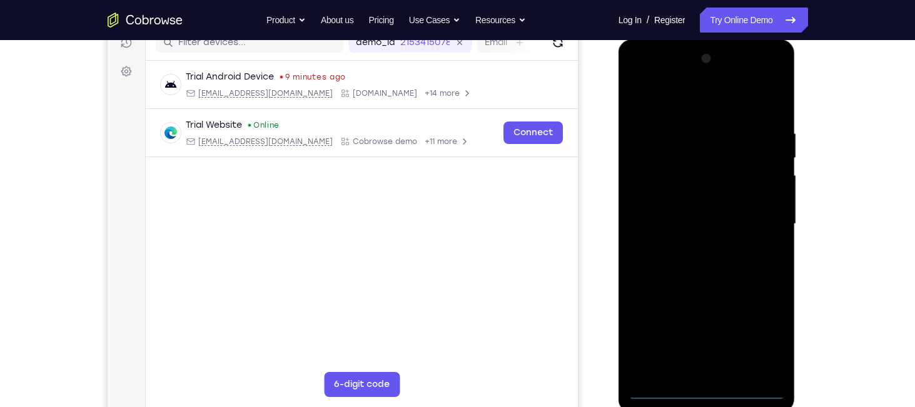
scroll to position [203, 0]
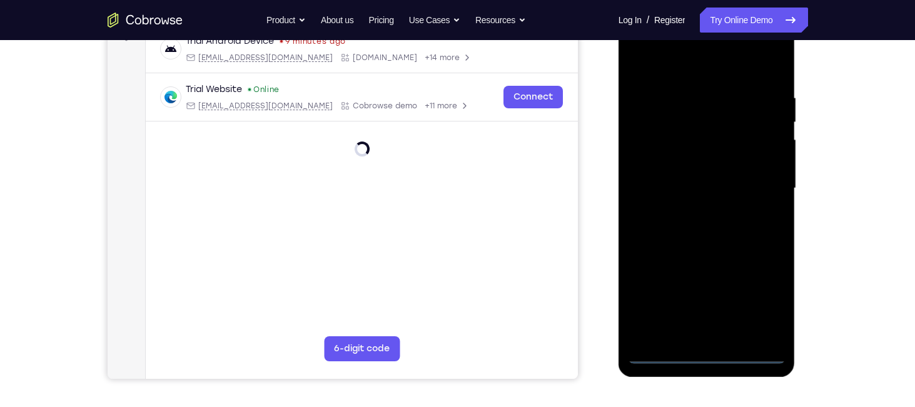
click at [708, 346] on div at bounding box center [707, 188] width 158 height 350
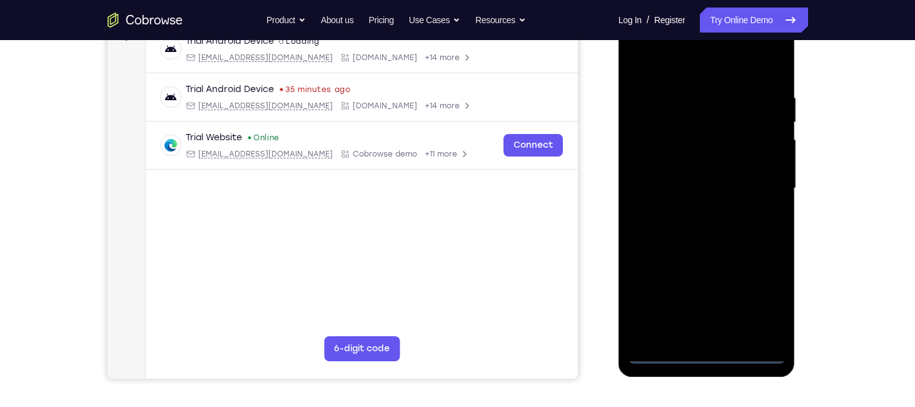
click at [705, 355] on div at bounding box center [707, 188] width 158 height 350
click at [765, 300] on div at bounding box center [707, 188] width 158 height 350
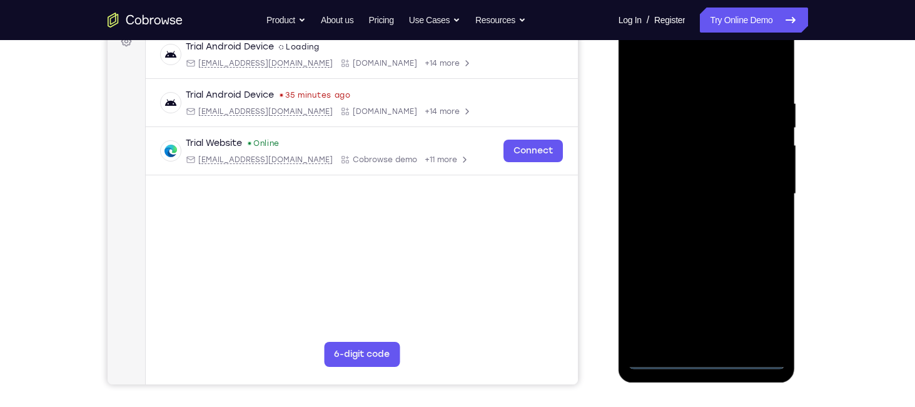
click at [691, 70] on div at bounding box center [707, 194] width 158 height 350
click at [762, 190] on div at bounding box center [707, 194] width 158 height 350
click at [693, 215] on div at bounding box center [707, 194] width 158 height 350
click at [659, 186] on div at bounding box center [707, 194] width 158 height 350
click at [659, 178] on div at bounding box center [707, 194] width 158 height 350
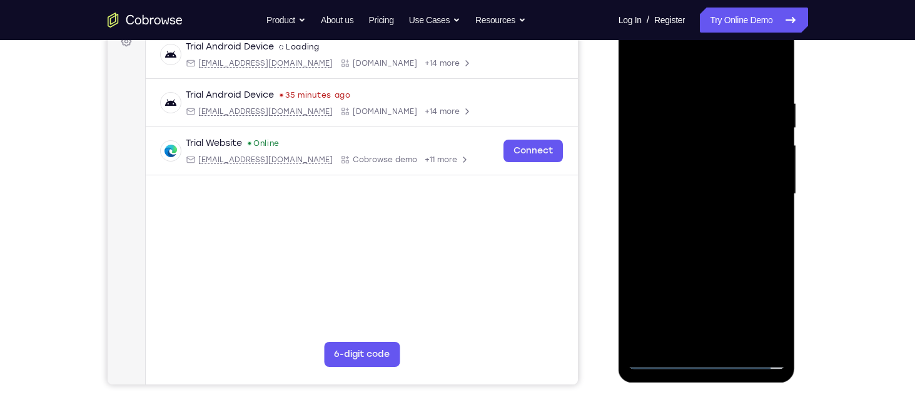
click at [670, 193] on div at bounding box center [707, 194] width 158 height 350
click at [734, 237] on div at bounding box center [707, 194] width 158 height 350
click at [674, 233] on div at bounding box center [707, 194] width 158 height 350
click at [703, 238] on div at bounding box center [707, 194] width 158 height 350
click at [776, 85] on div at bounding box center [707, 194] width 158 height 350
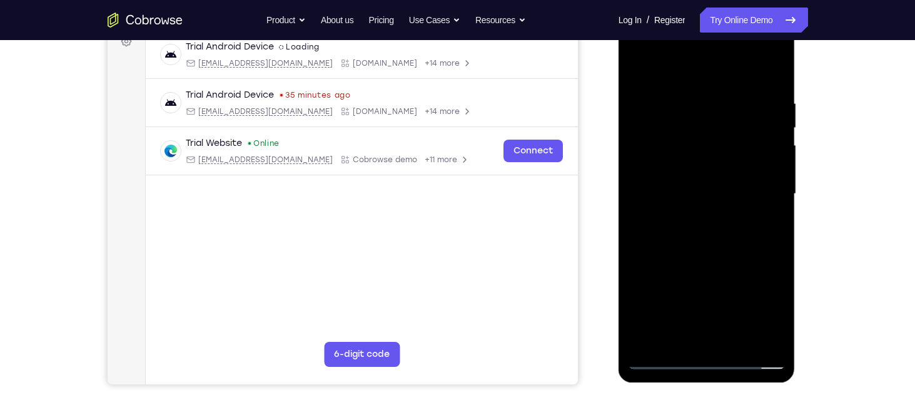
click at [682, 92] on div at bounding box center [707, 194] width 158 height 350
click at [756, 339] on div at bounding box center [707, 194] width 158 height 350
drag, startPoint x: 773, startPoint y: 138, endPoint x: 582, endPoint y: 134, distance: 190.8
click at [619, 134] on html "Online web based iOS Simulators and Android Emulators. Run iPhone, iPad, Mobile…" at bounding box center [708, 196] width 178 height 375
drag, startPoint x: 670, startPoint y: 179, endPoint x: 1046, endPoint y: 207, distance: 377.5
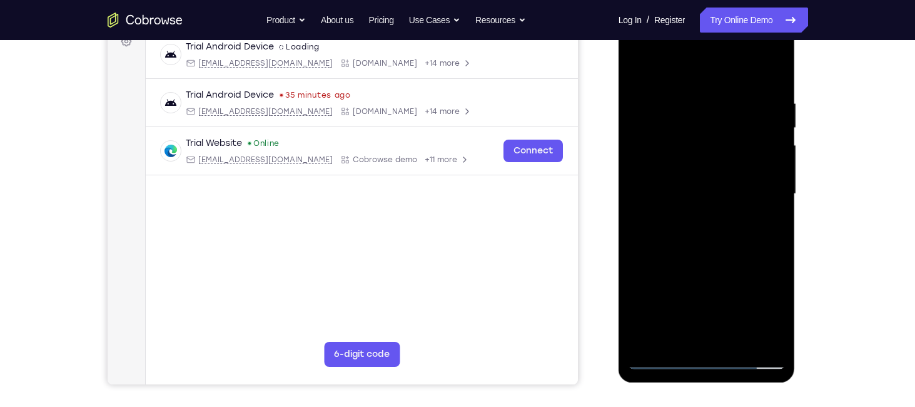
click at [619, 163] on html "Online web based iOS Simulators and Android Emulators. Run iPhone, iPad, Mobile…" at bounding box center [708, 196] width 178 height 375
drag, startPoint x: 740, startPoint y: 191, endPoint x: 615, endPoint y: 218, distance: 127.8
click at [619, 218] on html "Online web based iOS Simulators and Android Emulators. Run iPhone, iPad, Mobile…" at bounding box center [708, 196] width 178 height 375
drag, startPoint x: 665, startPoint y: 161, endPoint x: 548, endPoint y: 174, distance: 117.1
click at [619, 174] on html "Online web based iOS Simulators and Android Emulators. Run iPhone, iPad, Mobile…" at bounding box center [708, 196] width 178 height 375
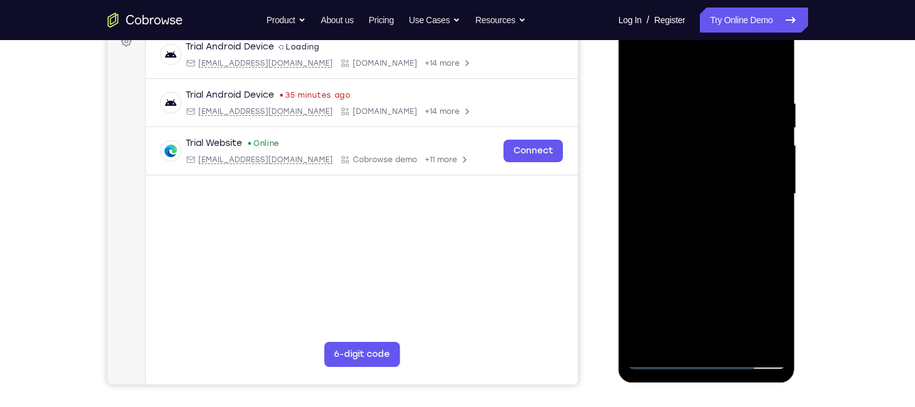
drag, startPoint x: 744, startPoint y: 161, endPoint x: 659, endPoint y: 166, distance: 85.8
click at [659, 166] on div at bounding box center [707, 194] width 158 height 350
click at [758, 123] on div at bounding box center [707, 194] width 158 height 350
click at [770, 73] on div at bounding box center [707, 194] width 158 height 350
drag, startPoint x: 734, startPoint y: 273, endPoint x: 740, endPoint y: 119, distance: 154.0
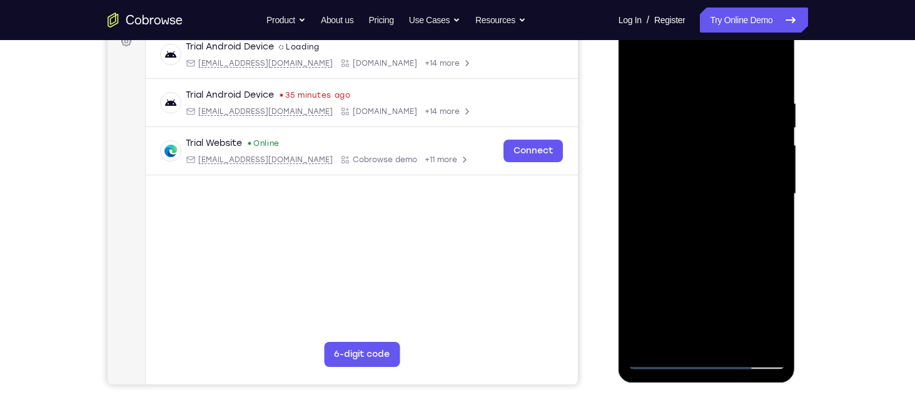
click at [740, 119] on div at bounding box center [707, 194] width 158 height 350
drag, startPoint x: 712, startPoint y: 236, endPoint x: 707, endPoint y: 144, distance: 92.7
click at [707, 144] on div at bounding box center [707, 194] width 158 height 350
drag, startPoint x: 697, startPoint y: 218, endPoint x: 705, endPoint y: 90, distance: 128.4
click at [705, 90] on div at bounding box center [707, 194] width 158 height 350
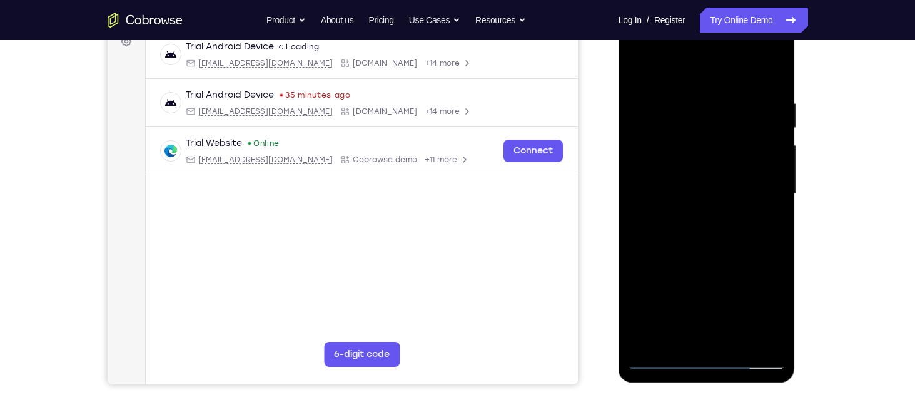
click at [777, 236] on div at bounding box center [707, 194] width 158 height 350
drag, startPoint x: 773, startPoint y: 265, endPoint x: 763, endPoint y: 186, distance: 80.1
click at [763, 186] on div at bounding box center [707, 194] width 158 height 350
drag, startPoint x: 739, startPoint y: 242, endPoint x: 727, endPoint y: 86, distance: 156.8
click at [727, 86] on div at bounding box center [707, 194] width 158 height 350
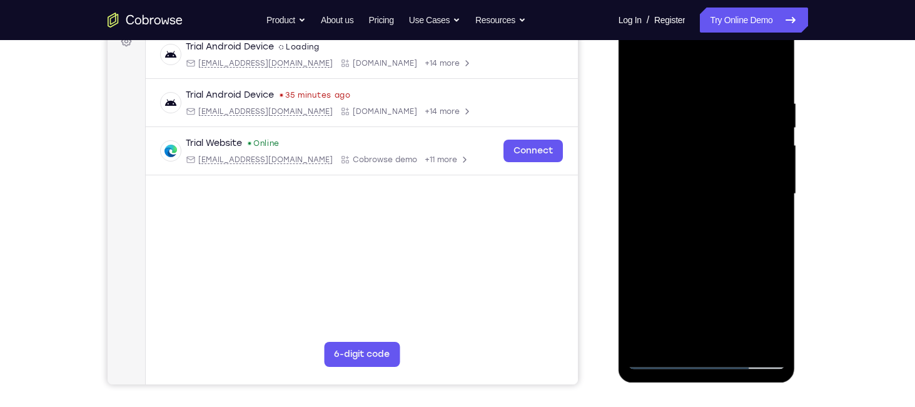
drag, startPoint x: 727, startPoint y: 265, endPoint x: 737, endPoint y: 179, distance: 86.2
click at [737, 179] on div at bounding box center [707, 194] width 158 height 350
click at [680, 343] on div at bounding box center [707, 194] width 158 height 350
click at [761, 283] on div at bounding box center [707, 194] width 158 height 350
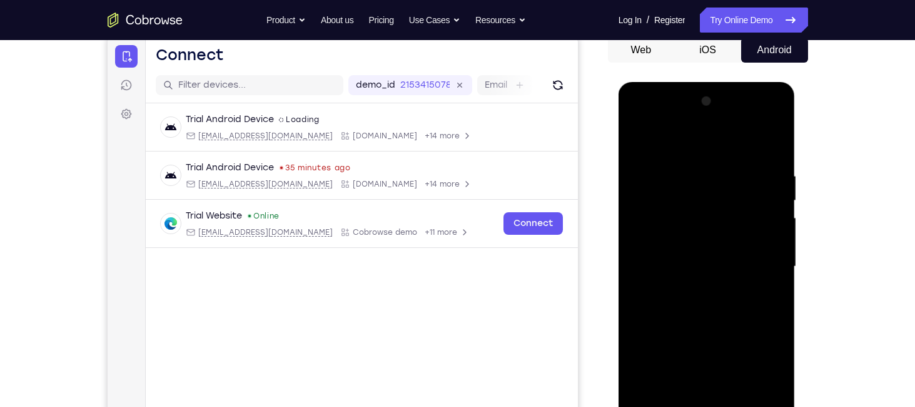
scroll to position [121, 0]
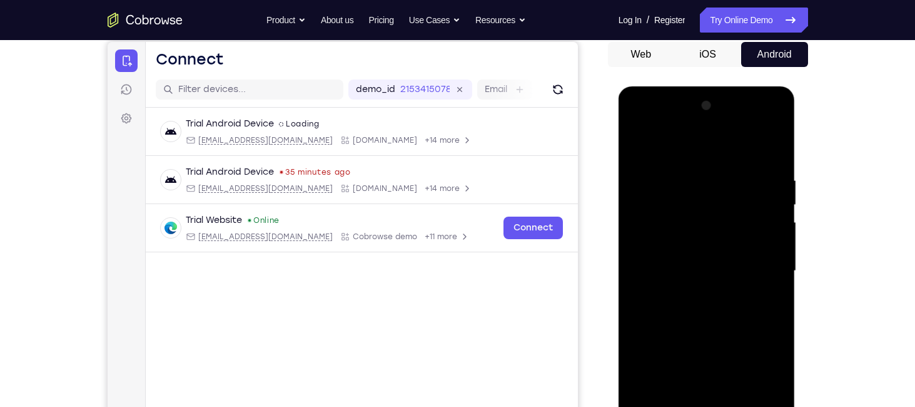
drag, startPoint x: 736, startPoint y: 231, endPoint x: 700, endPoint y: 326, distance: 101.5
click at [700, 326] on div at bounding box center [707, 271] width 158 height 350
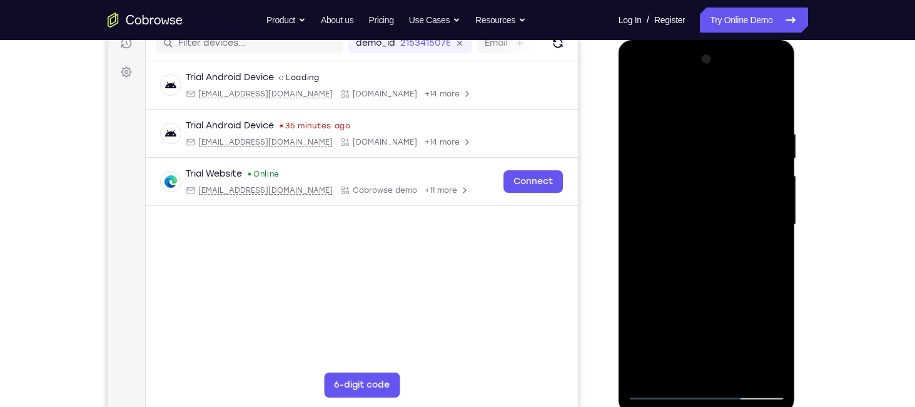
scroll to position [169, 0]
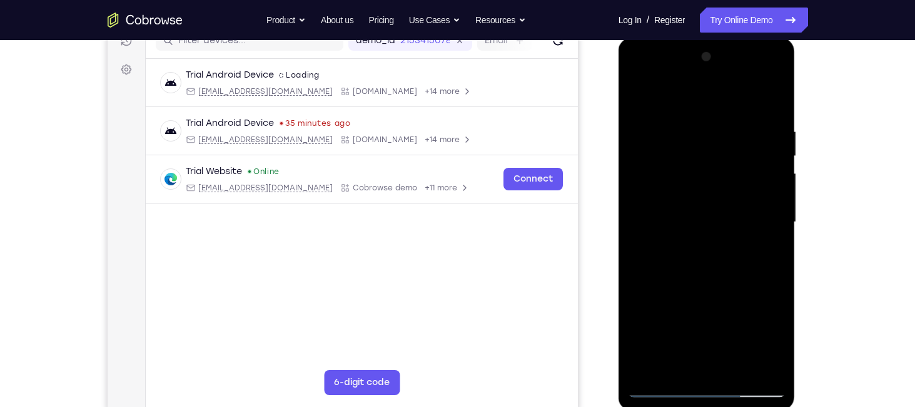
drag, startPoint x: 688, startPoint y: 204, endPoint x: 672, endPoint y: 274, distance: 71.9
click at [672, 274] on div at bounding box center [707, 222] width 158 height 350
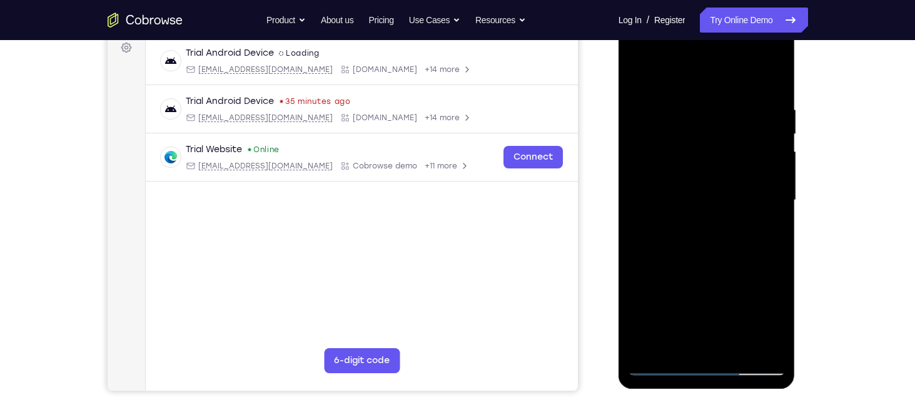
scroll to position [192, 0]
drag, startPoint x: 709, startPoint y: 211, endPoint x: 696, endPoint y: 255, distance: 45.7
click at [696, 255] on div at bounding box center [707, 199] width 158 height 350
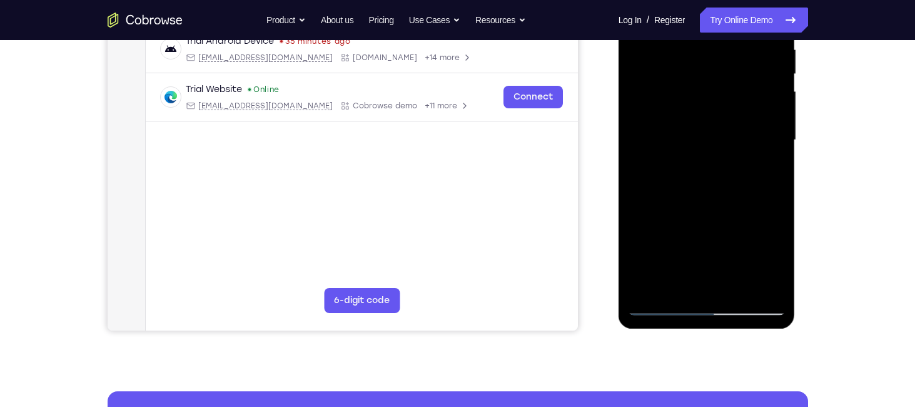
scroll to position [253, 0]
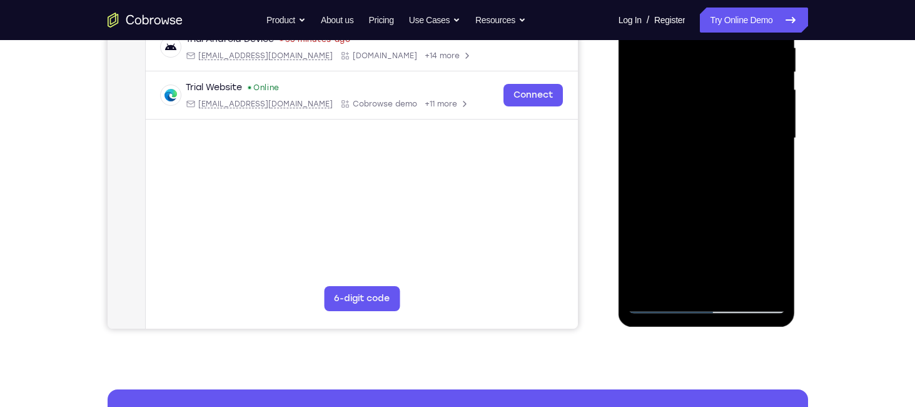
click at [679, 290] on div at bounding box center [707, 138] width 158 height 350
drag, startPoint x: 693, startPoint y: 240, endPoint x: 684, endPoint y: 109, distance: 131.0
click at [684, 109] on div at bounding box center [707, 138] width 158 height 350
drag, startPoint x: 744, startPoint y: 233, endPoint x: 743, endPoint y: 154, distance: 78.2
click at [743, 154] on div at bounding box center [707, 138] width 158 height 350
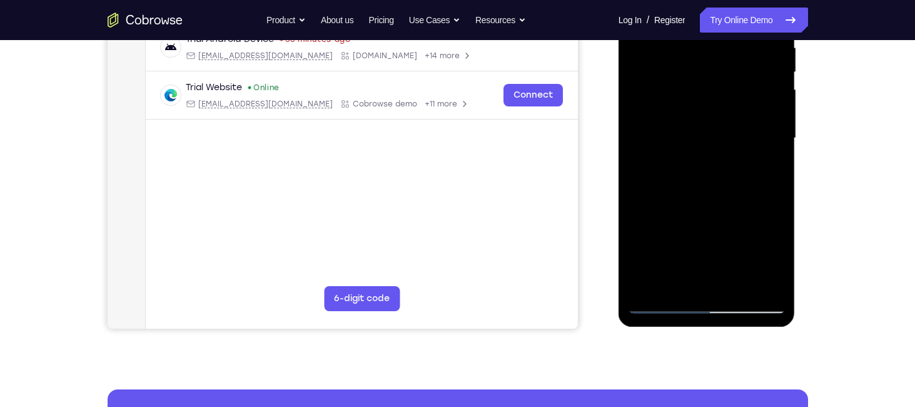
drag, startPoint x: 727, startPoint y: 231, endPoint x: 727, endPoint y: 143, distance: 88.8
click at [727, 143] on div at bounding box center [707, 138] width 158 height 350
click at [715, 130] on div at bounding box center [707, 138] width 158 height 350
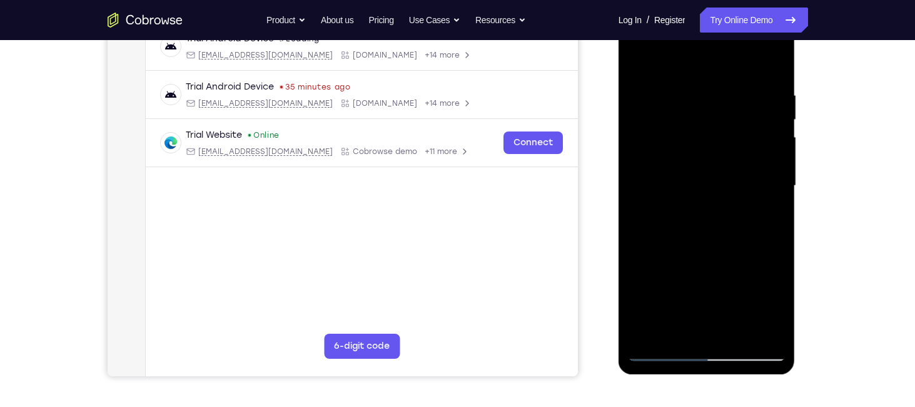
scroll to position [206, 0]
drag, startPoint x: 715, startPoint y: 177, endPoint x: 689, endPoint y: 230, distance: 59.3
click at [689, 230] on div at bounding box center [707, 185] width 158 height 350
drag, startPoint x: 704, startPoint y: 131, endPoint x: 683, endPoint y: 264, distance: 134.2
click at [683, 264] on div at bounding box center [707, 185] width 158 height 350
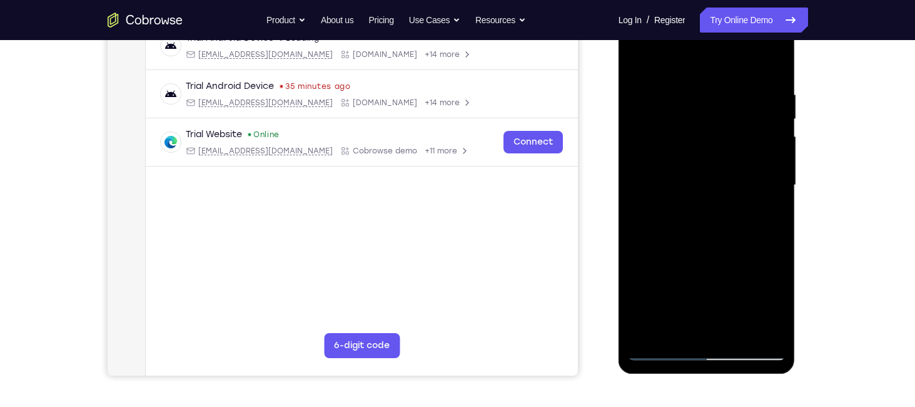
drag, startPoint x: 692, startPoint y: 121, endPoint x: 670, endPoint y: 259, distance: 139.9
click at [670, 259] on div at bounding box center [707, 185] width 158 height 350
drag, startPoint x: 698, startPoint y: 194, endPoint x: 694, endPoint y: 238, distance: 44.6
click at [694, 238] on div at bounding box center [707, 185] width 158 height 350
drag, startPoint x: 676, startPoint y: 273, endPoint x: 677, endPoint y: 215, distance: 58.2
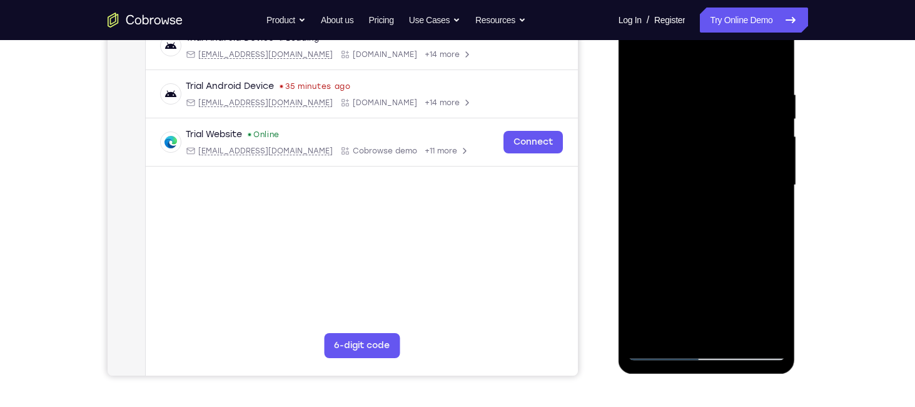
click at [677, 215] on div at bounding box center [707, 185] width 158 height 350
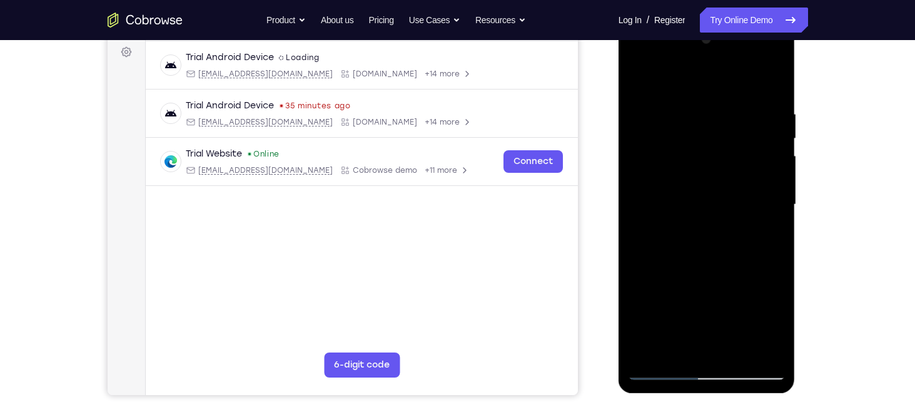
scroll to position [184, 0]
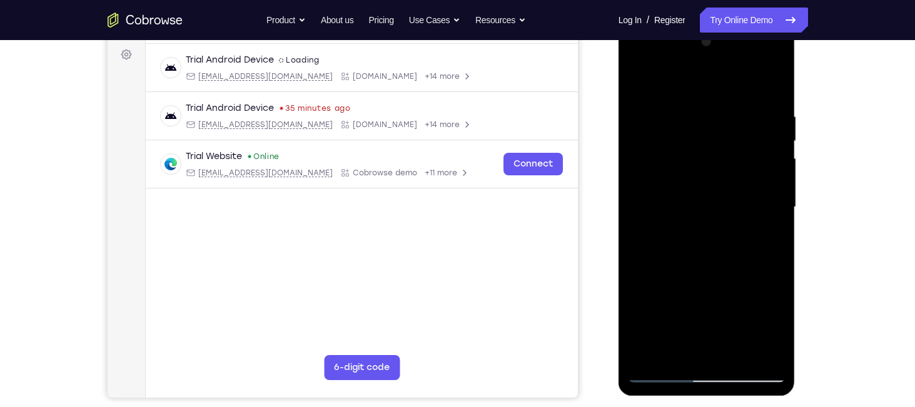
click at [720, 60] on div at bounding box center [707, 207] width 158 height 350
click at [683, 84] on div at bounding box center [707, 207] width 158 height 350
click at [658, 161] on div at bounding box center [707, 207] width 158 height 350
click at [671, 211] on div at bounding box center [707, 207] width 158 height 350
click at [672, 196] on div at bounding box center [707, 207] width 158 height 350
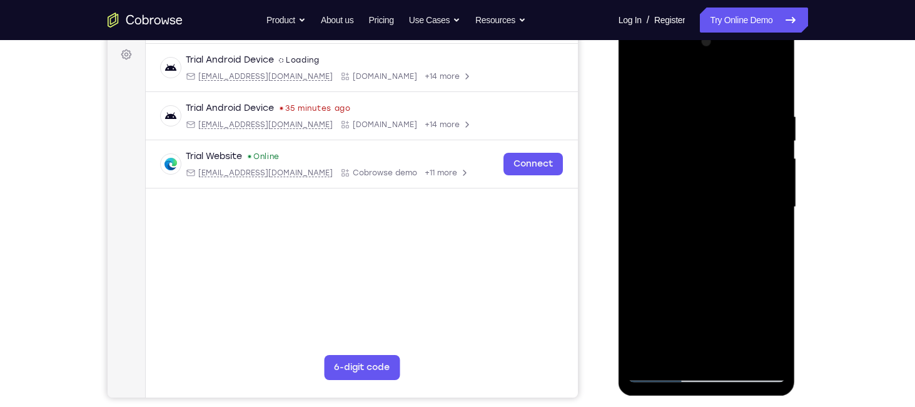
click at [688, 216] on div at bounding box center [707, 207] width 158 height 350
click at [701, 277] on div at bounding box center [707, 207] width 158 height 350
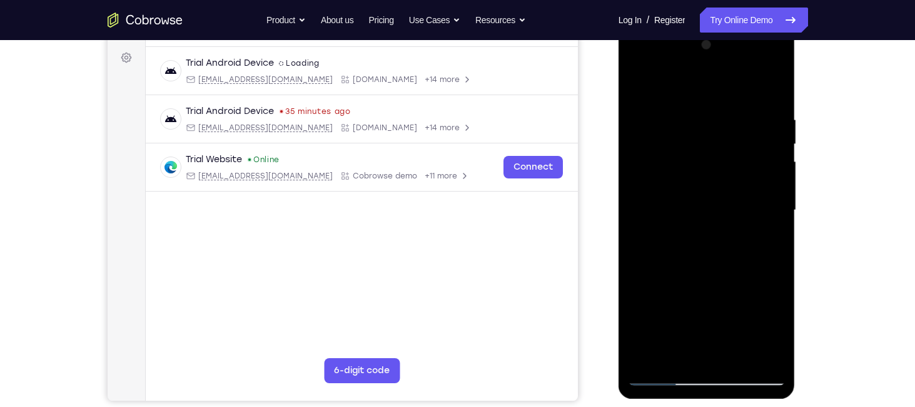
scroll to position [179, 0]
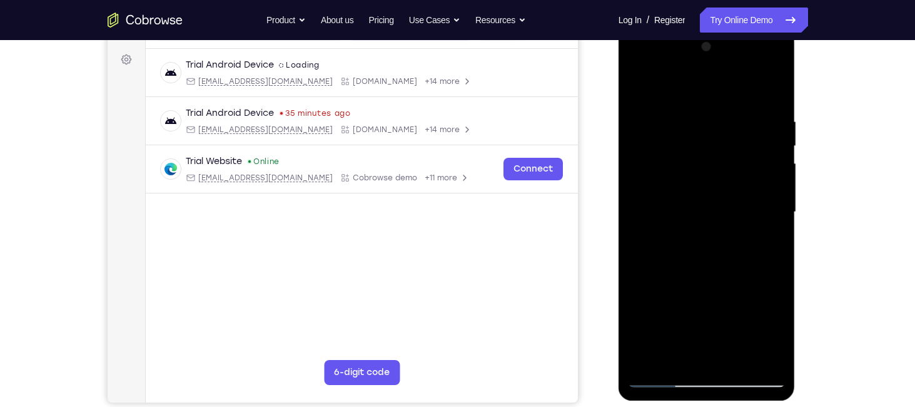
click at [687, 184] on div at bounding box center [707, 212] width 158 height 350
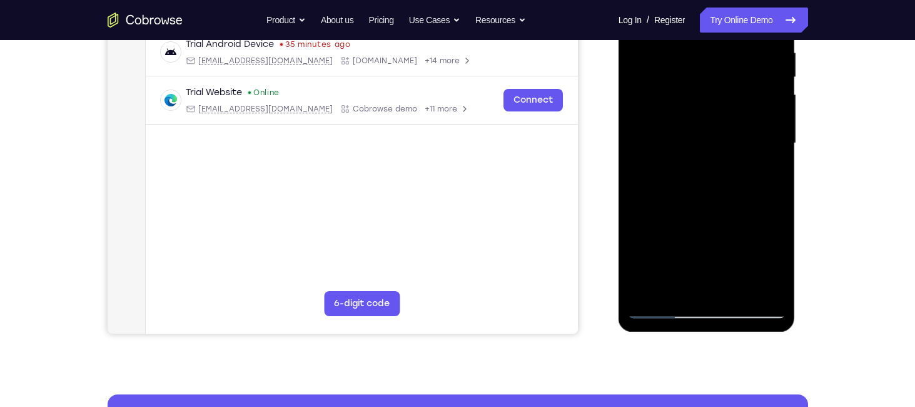
scroll to position [250, 0]
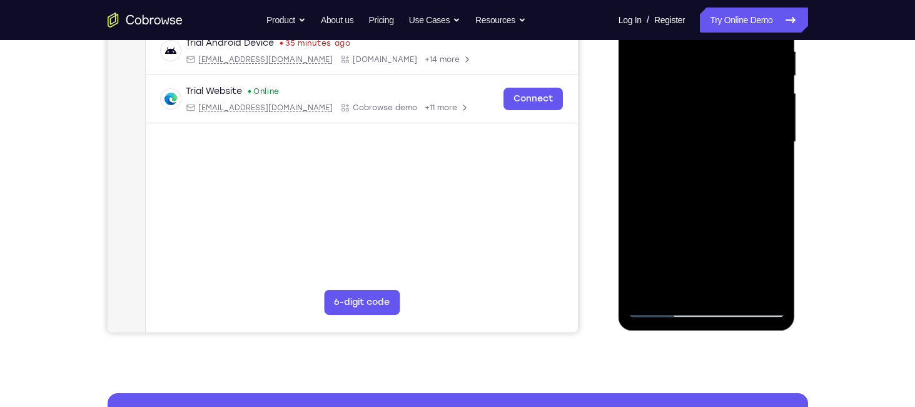
click at [704, 112] on div at bounding box center [707, 142] width 158 height 350
drag, startPoint x: 684, startPoint y: 238, endPoint x: 675, endPoint y: 124, distance: 114.8
click at [675, 124] on div at bounding box center [707, 142] width 158 height 350
click at [684, 285] on div at bounding box center [707, 142] width 158 height 350
click at [709, 123] on div at bounding box center [707, 142] width 158 height 350
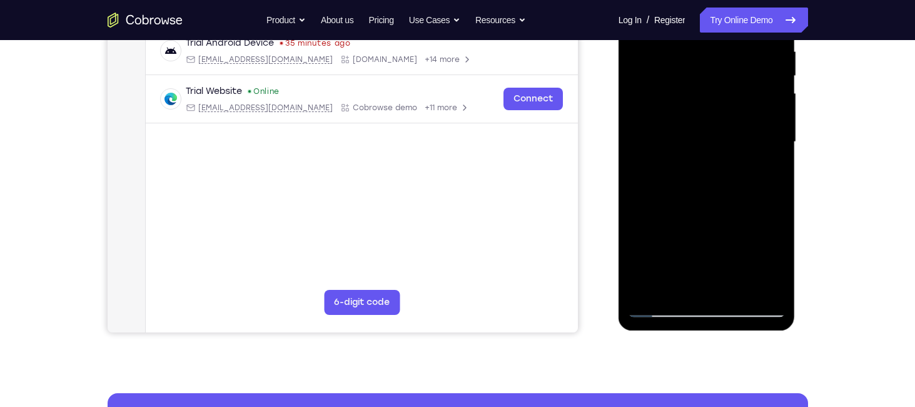
click at [650, 241] on div at bounding box center [707, 142] width 158 height 350
click at [724, 241] on div at bounding box center [707, 142] width 158 height 350
click at [649, 214] on div at bounding box center [707, 142] width 158 height 350
click at [725, 168] on div at bounding box center [707, 142] width 158 height 350
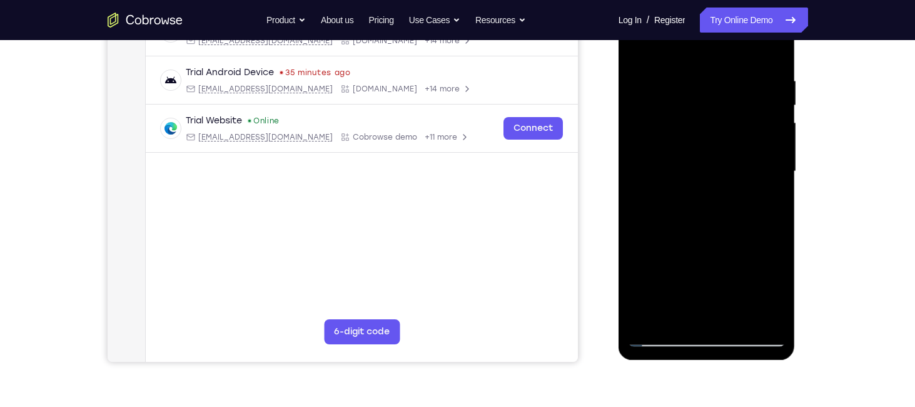
drag, startPoint x: 732, startPoint y: 246, endPoint x: 730, endPoint y: 186, distance: 60.1
click at [730, 186] on div at bounding box center [707, 171] width 158 height 350
click at [715, 88] on div at bounding box center [707, 171] width 158 height 350
click at [635, 50] on div at bounding box center [707, 171] width 158 height 350
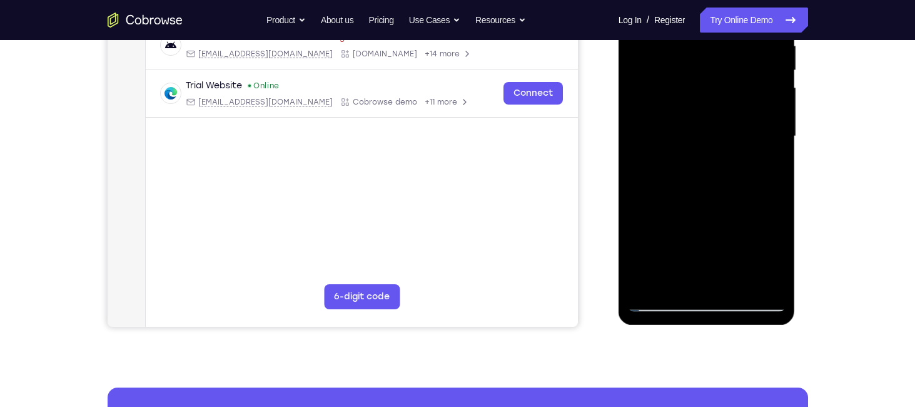
scroll to position [256, 0]
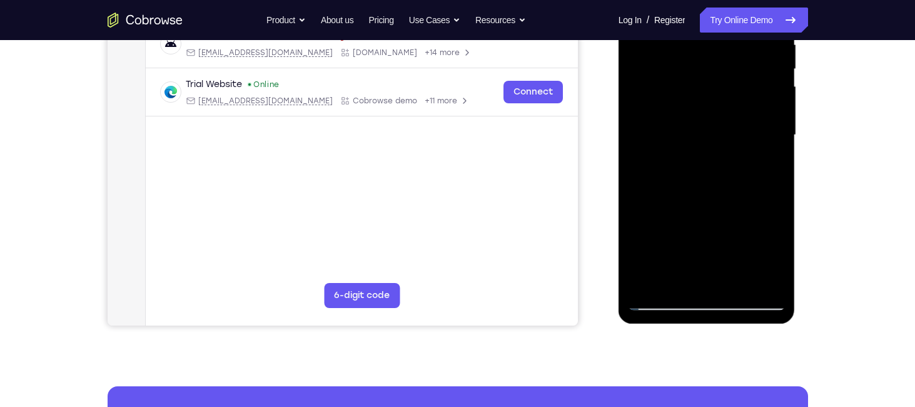
drag, startPoint x: 743, startPoint y: 179, endPoint x: 742, endPoint y: 123, distance: 56.9
click at [742, 123] on div at bounding box center [707, 135] width 158 height 350
drag, startPoint x: 711, startPoint y: 193, endPoint x: 714, endPoint y: 116, distance: 77.6
click at [714, 116] on div at bounding box center [707, 135] width 158 height 350
drag, startPoint x: 702, startPoint y: 181, endPoint x: 709, endPoint y: 112, distance: 69.1
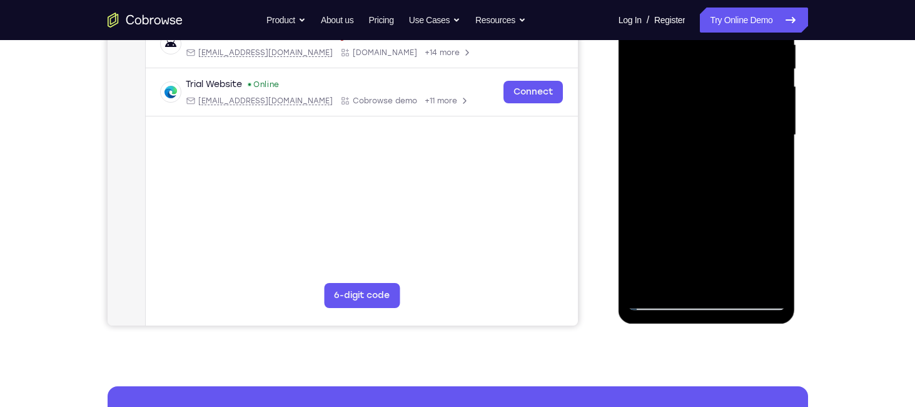
click at [709, 112] on div at bounding box center [707, 135] width 158 height 350
drag, startPoint x: 740, startPoint y: 216, endPoint x: 735, endPoint y: 99, distance: 117.7
click at [735, 99] on div at bounding box center [707, 135] width 158 height 350
drag, startPoint x: 735, startPoint y: 204, endPoint x: 731, endPoint y: 104, distance: 100.2
click at [731, 104] on div at bounding box center [707, 135] width 158 height 350
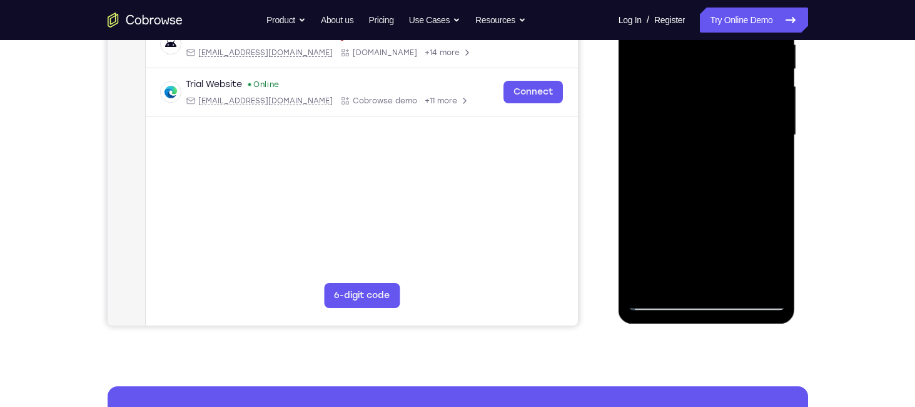
drag, startPoint x: 717, startPoint y: 191, endPoint x: 725, endPoint y: 84, distance: 106.6
click at [725, 84] on div at bounding box center [707, 135] width 158 height 350
drag, startPoint x: 744, startPoint y: 216, endPoint x: 752, endPoint y: 112, distance: 104.8
click at [752, 112] on div at bounding box center [707, 135] width 158 height 350
drag, startPoint x: 735, startPoint y: 195, endPoint x: 732, endPoint y: 96, distance: 98.8
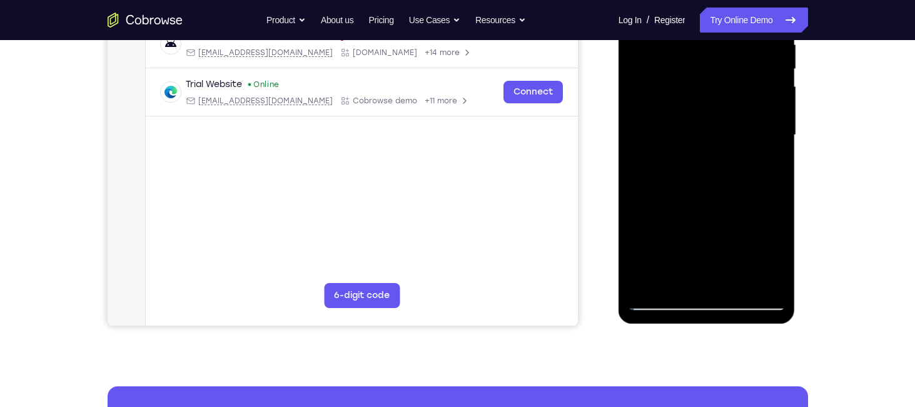
click at [732, 96] on div at bounding box center [707, 135] width 158 height 350
drag, startPoint x: 673, startPoint y: 189, endPoint x: 773, endPoint y: 195, distance: 100.2
click at [773, 195] on div at bounding box center [707, 135] width 158 height 350
drag, startPoint x: 664, startPoint y: 193, endPoint x: 803, endPoint y: 207, distance: 140.2
click at [797, 207] on html "Online web based iOS Simulators and Android Emulators. Run iPhone, iPad, Mobile…" at bounding box center [708, 138] width 178 height 375
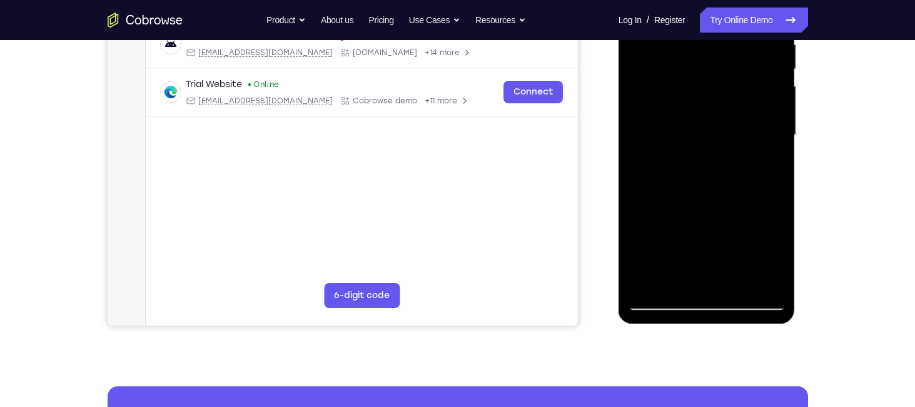
drag, startPoint x: 649, startPoint y: 183, endPoint x: 804, endPoint y: 209, distance: 157.3
click at [797, 209] on html "Online web based iOS Simulators and Android Emulators. Run iPhone, iPad, Mobile…" at bounding box center [708, 138] width 178 height 375
drag, startPoint x: 685, startPoint y: 211, endPoint x: 816, endPoint y: 225, distance: 131.5
click at [797, 225] on html "Online web based iOS Simulators and Android Emulators. Run iPhone, iPad, Mobile…" at bounding box center [708, 138] width 178 height 375
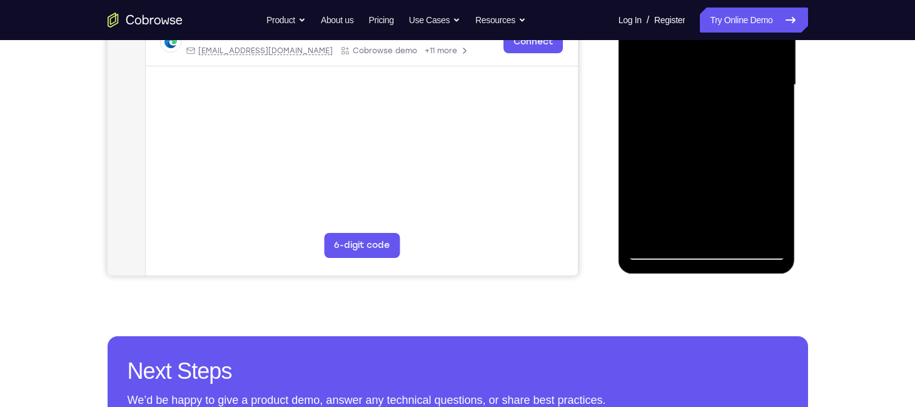
scroll to position [311, 0]
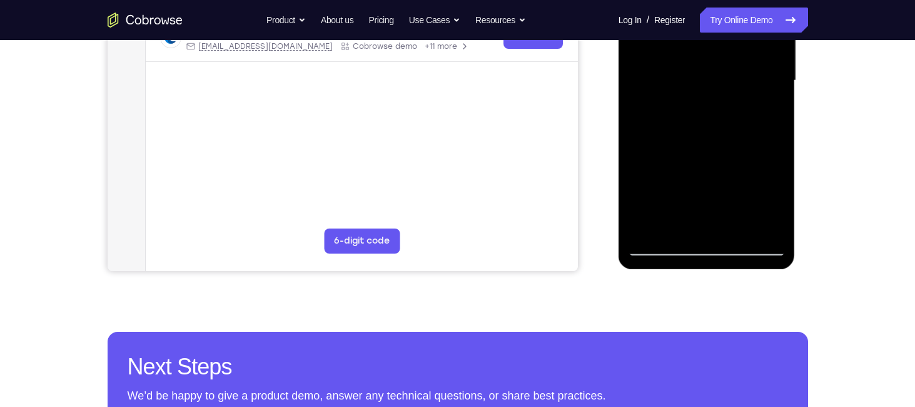
drag, startPoint x: 708, startPoint y: 153, endPoint x: 758, endPoint y: 163, distance: 51.0
click at [758, 163] on div at bounding box center [707, 81] width 158 height 350
drag, startPoint x: 689, startPoint y: 156, endPoint x: 777, endPoint y: 161, distance: 88.3
click at [777, 161] on div at bounding box center [707, 81] width 158 height 350
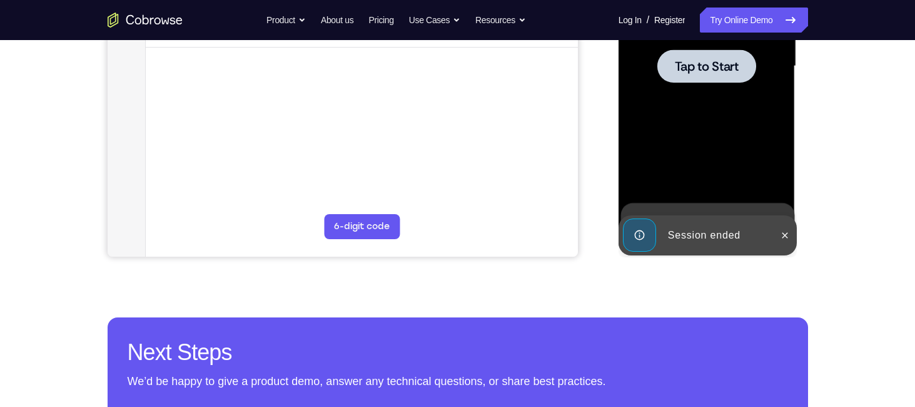
scroll to position [325, 0]
